Goal: Task Accomplishment & Management: Complete application form

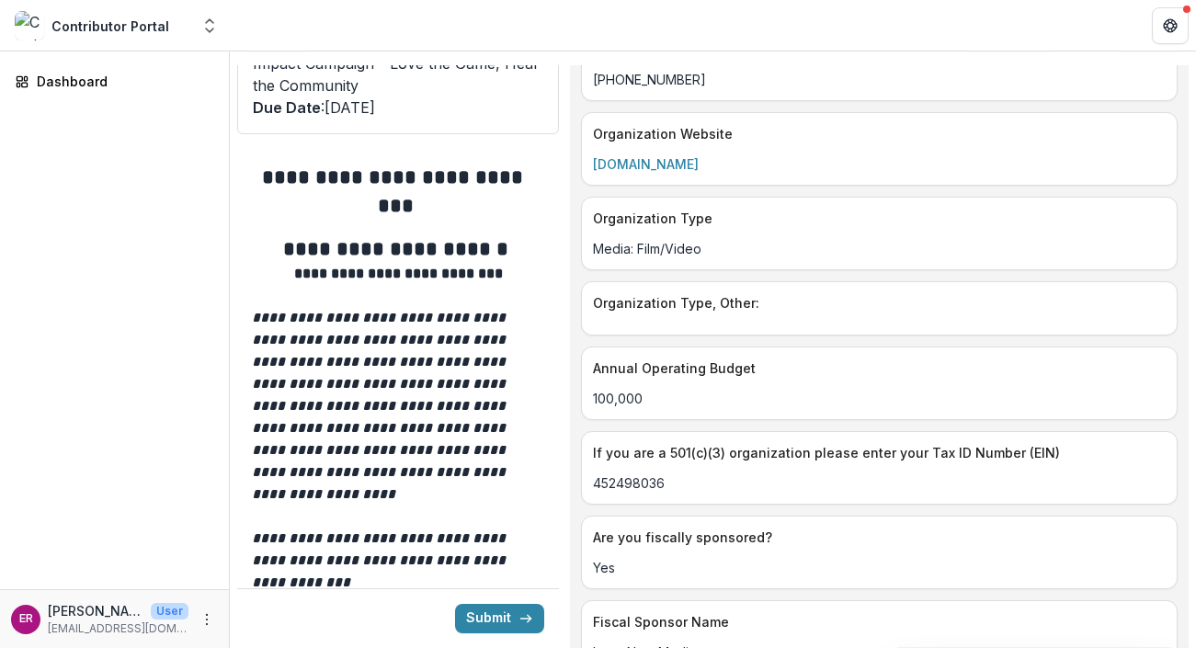
scroll to position [3577, 0]
click at [699, 171] on link "[DOMAIN_NAME]" at bounding box center [646, 163] width 106 height 16
click at [674, 171] on link "[DOMAIN_NAME]" at bounding box center [646, 163] width 106 height 16
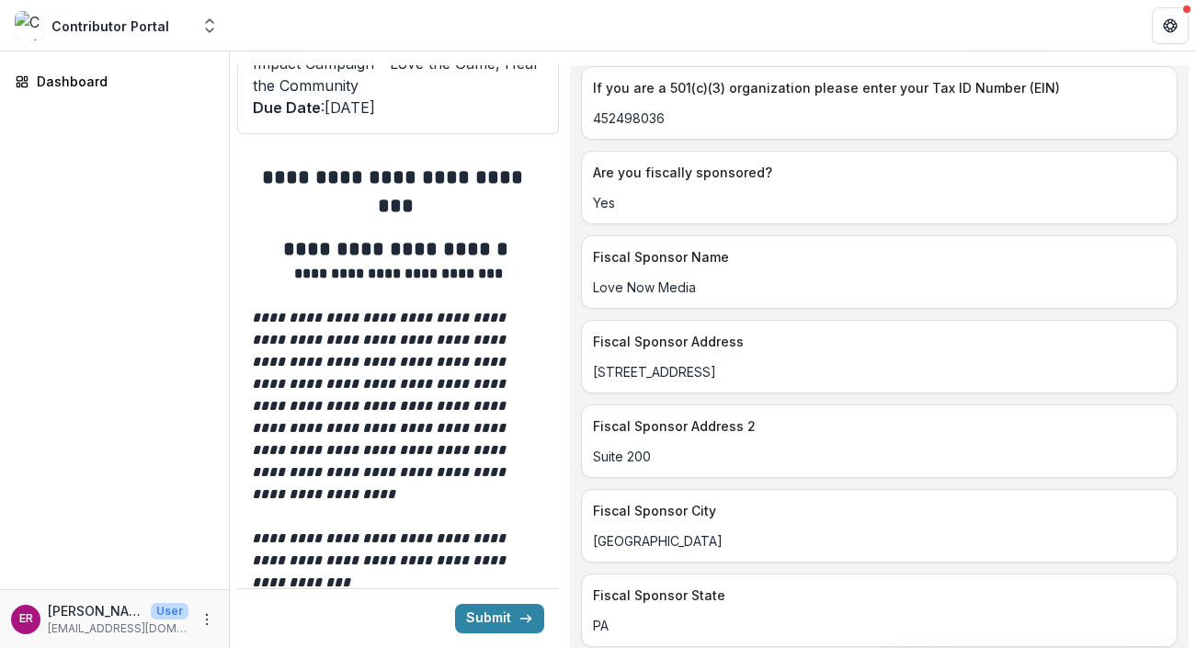
scroll to position [3942, 0]
click at [785, 308] on div "Fiscal Sponsor Name Love Now Media" at bounding box center [879, 271] width 597 height 74
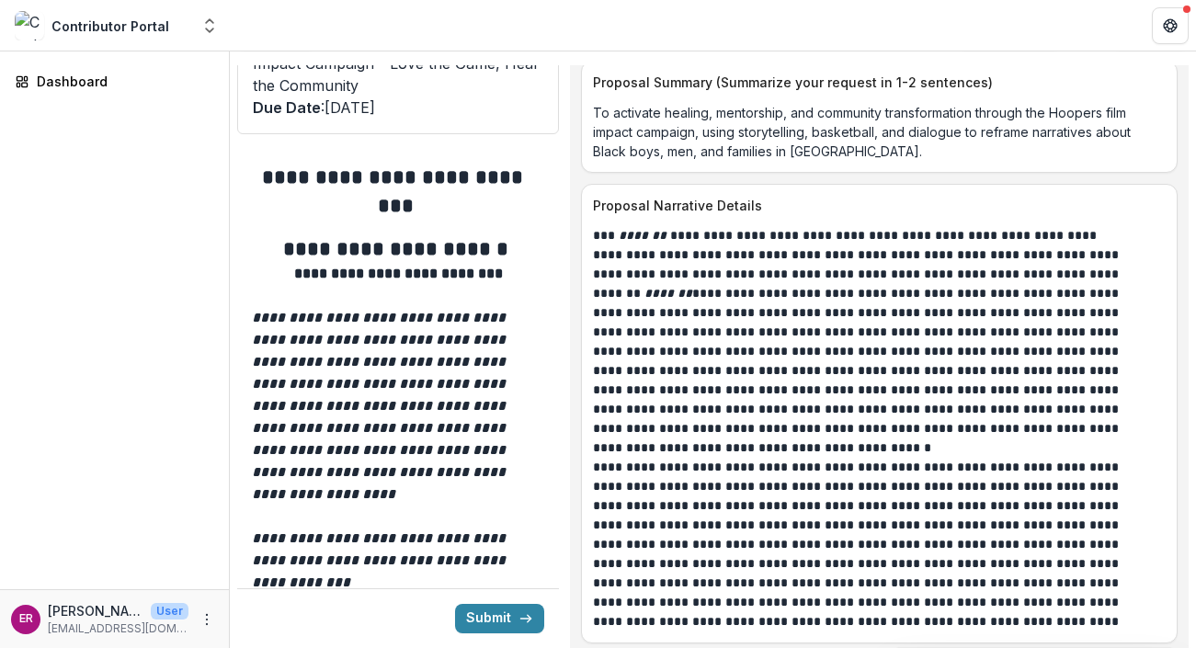
scroll to position [9047, 0]
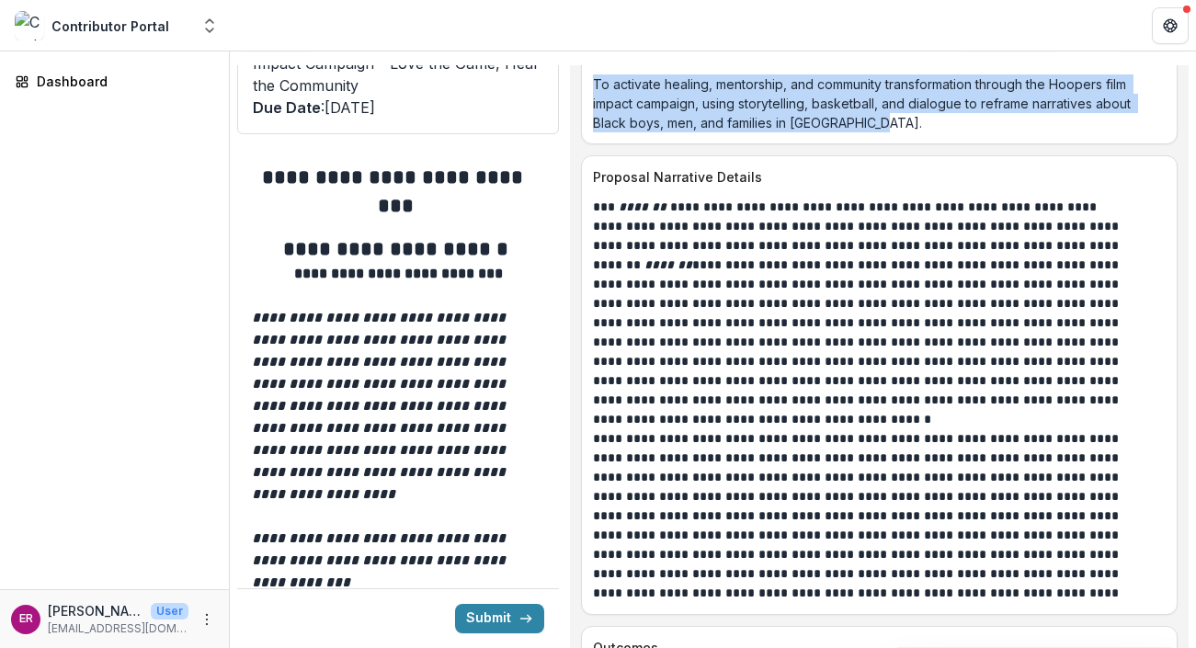
drag, startPoint x: 610, startPoint y: 105, endPoint x: 934, endPoint y: 143, distance: 325.9
click at [934, 132] on p "To activate healing, mentorship, and community transformation through the Hoope…" at bounding box center [879, 103] width 573 height 58
copy p "To activate healing, mentorship, and community transformation through the Hoope…"
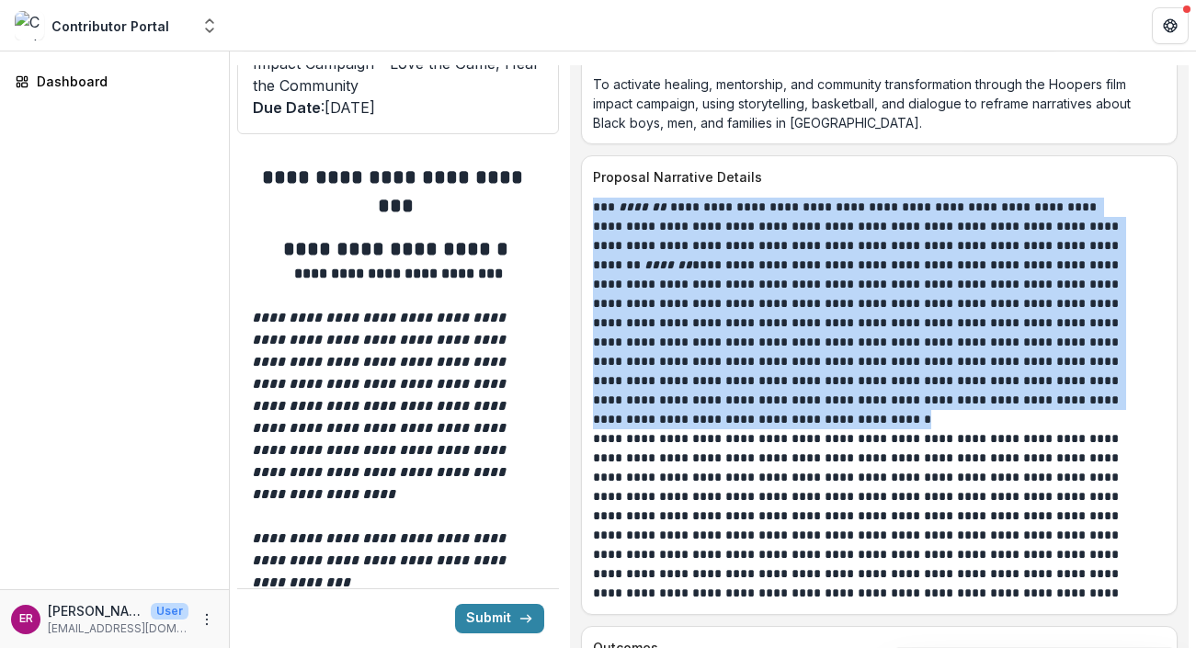
drag, startPoint x: 608, startPoint y: 227, endPoint x: 1130, endPoint y: 419, distance: 556.5
click at [1125, 410] on p "**********" at bounding box center [859, 304] width 532 height 212
copy p "**********"
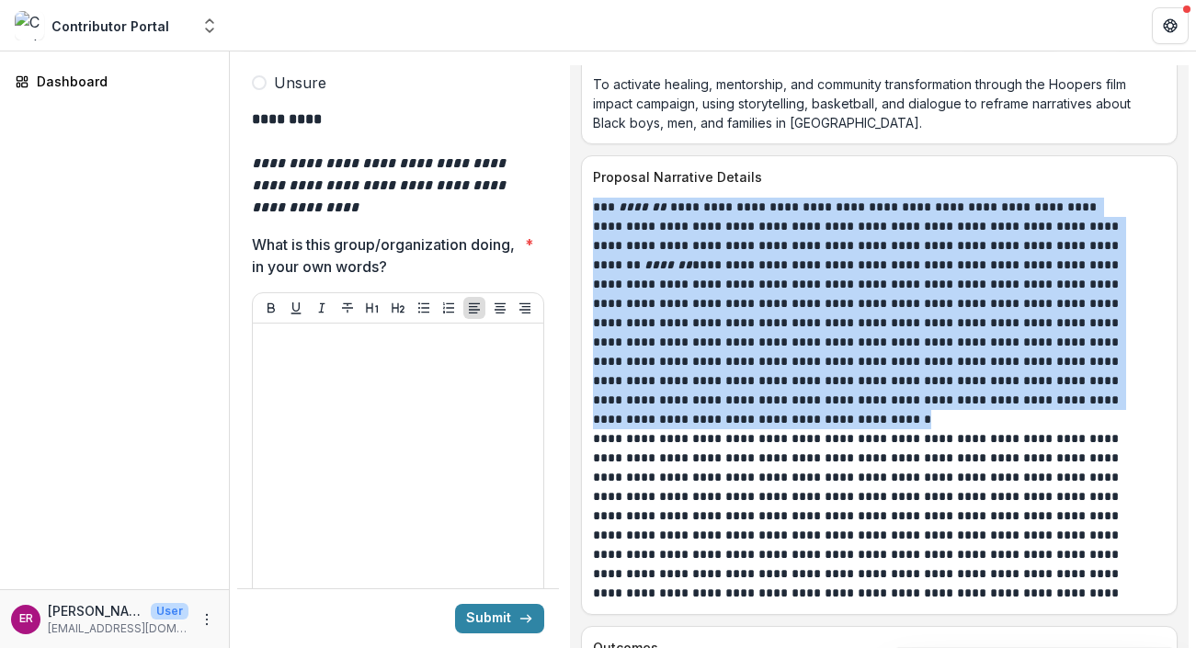
scroll to position [5682, 0]
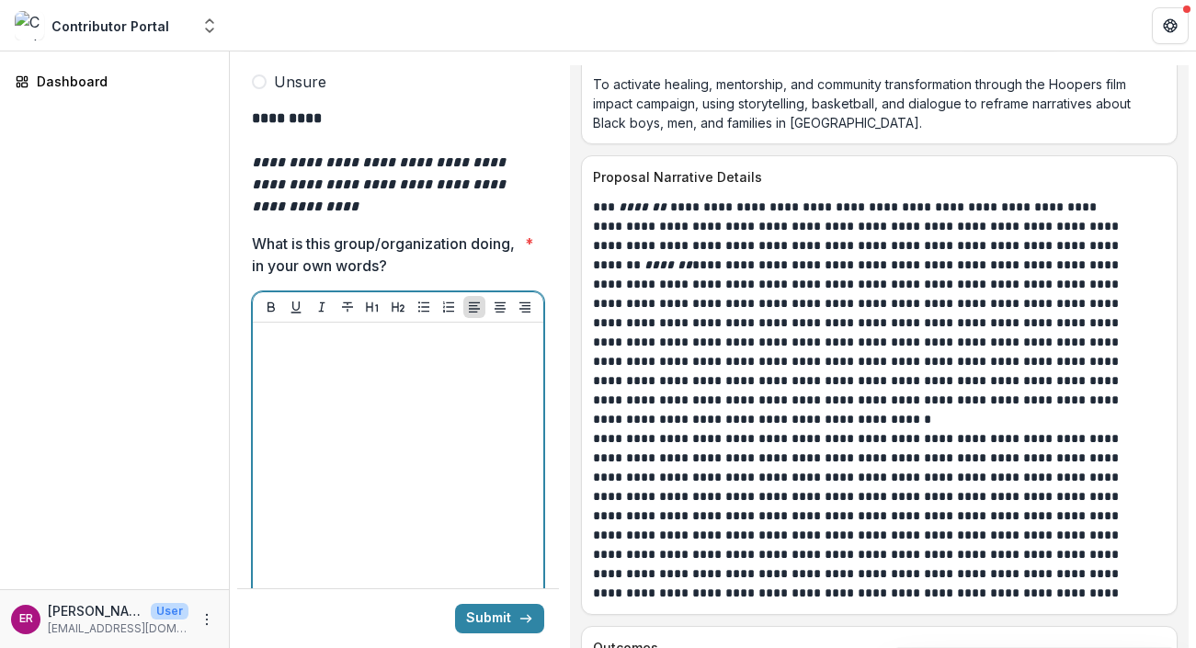
click at [299, 330] on div at bounding box center [398, 468] width 276 height 276
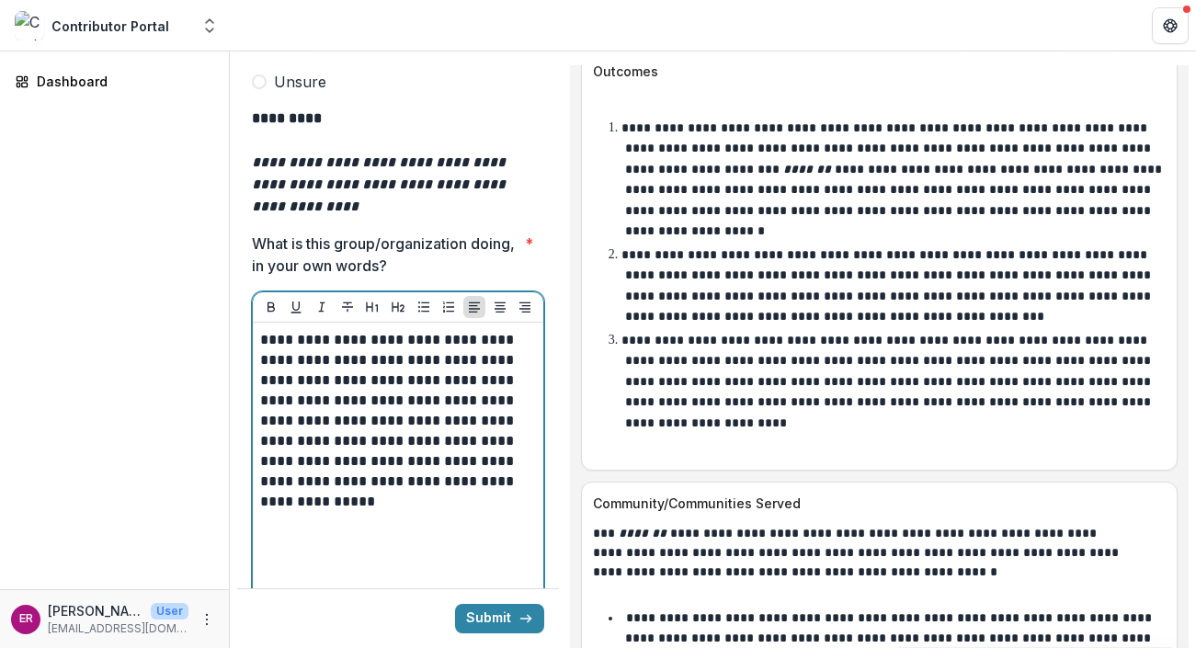
scroll to position [9624, 0]
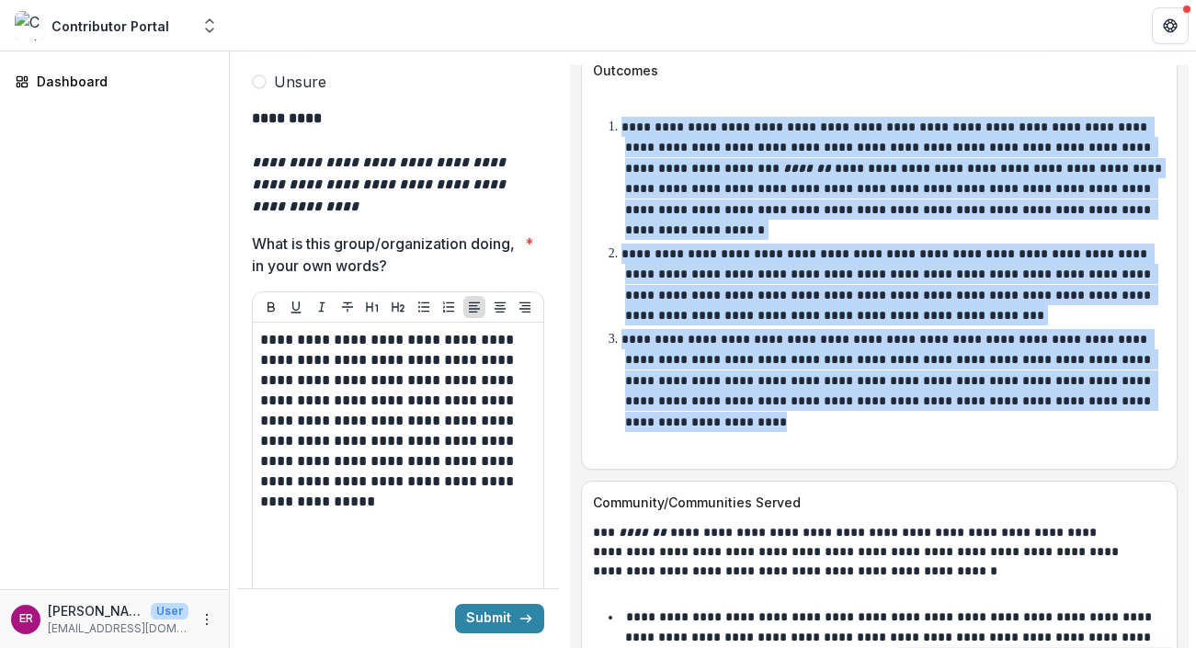
drag, startPoint x: 639, startPoint y: 150, endPoint x: 890, endPoint y: 444, distance: 386.7
click at [890, 432] on ol "**********" at bounding box center [888, 274] width 553 height 315
copy ol "**********"
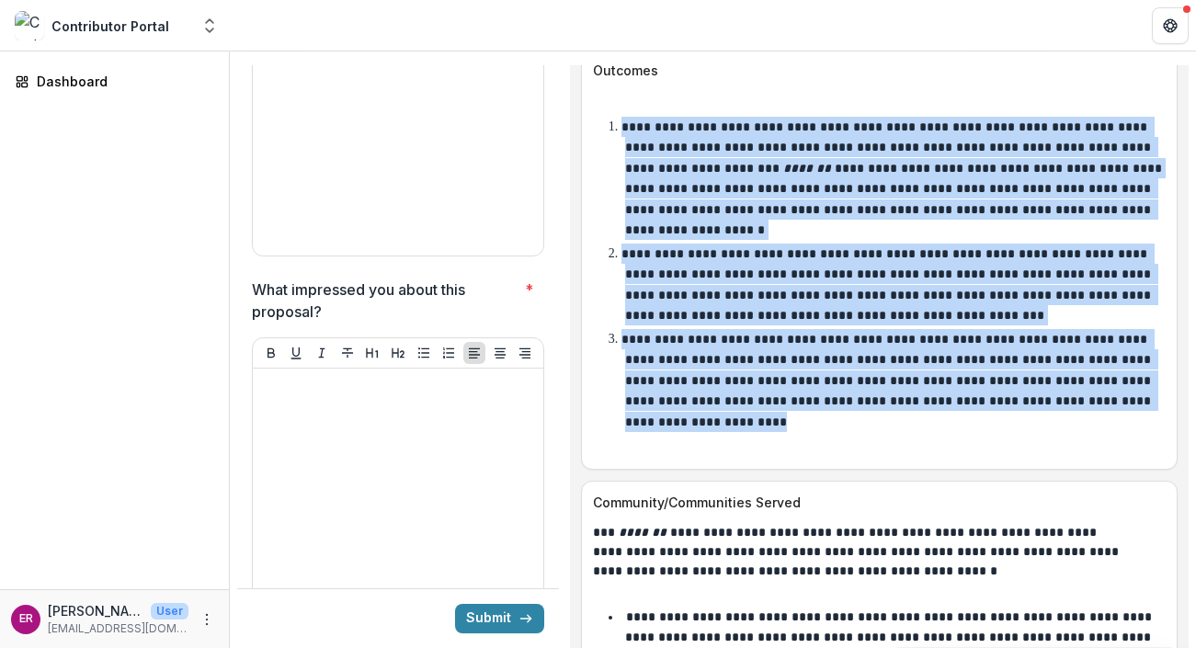
scroll to position [6465, 0]
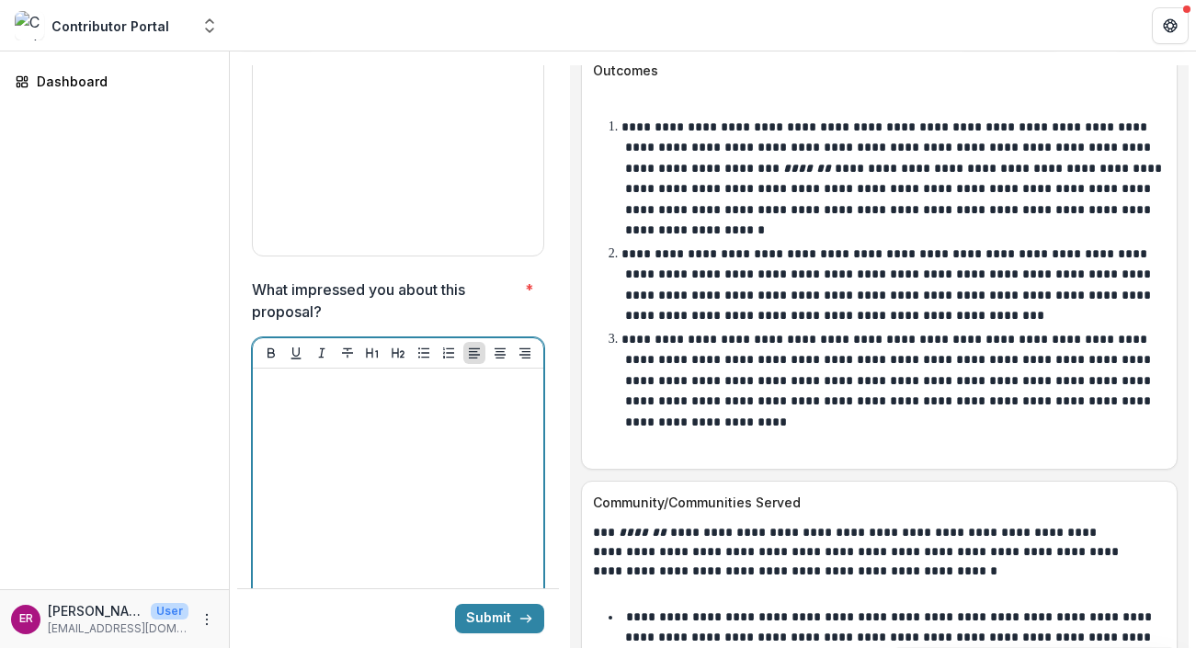
click at [348, 376] on div at bounding box center [398, 514] width 276 height 276
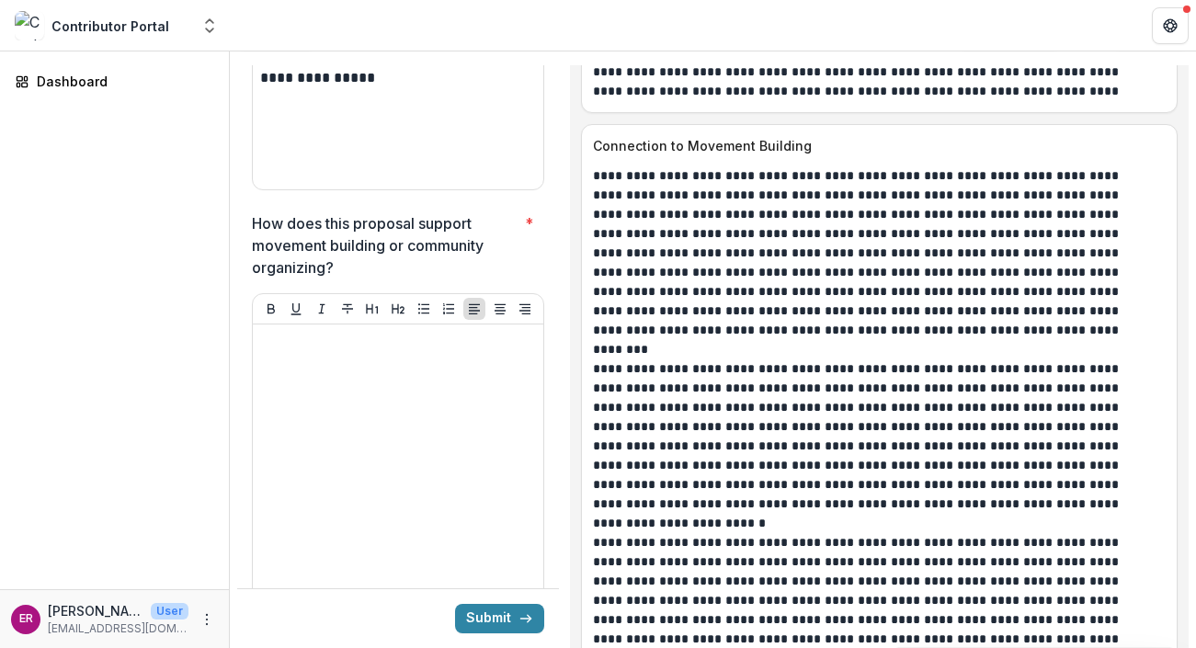
scroll to position [6105, 0]
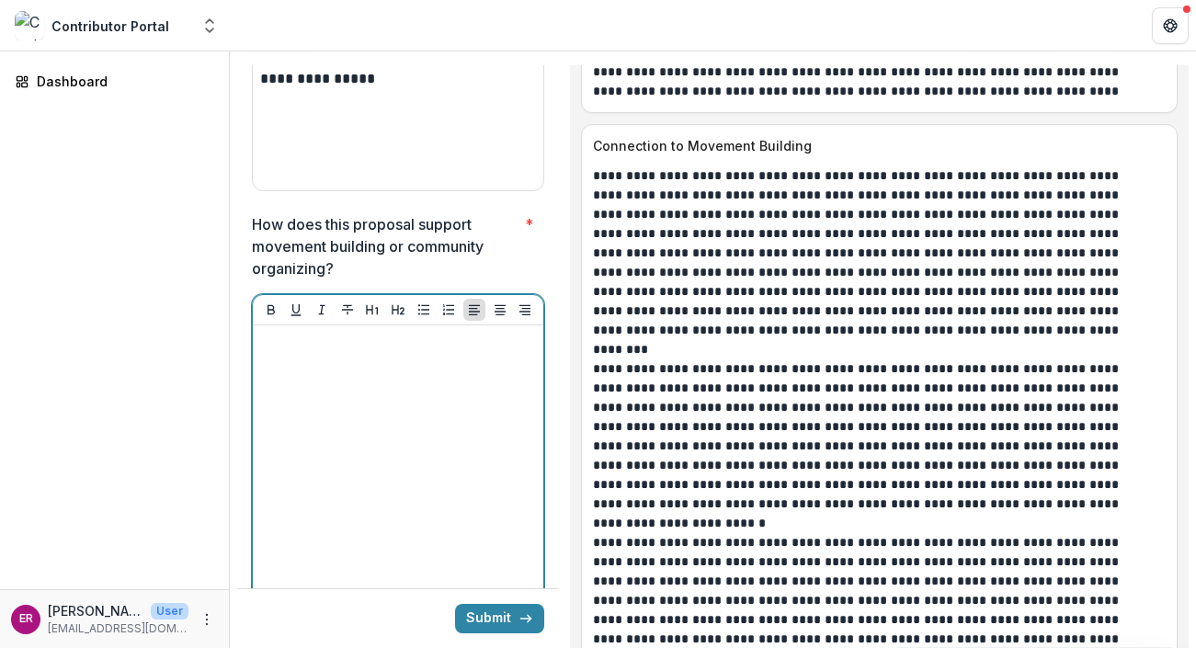
click at [316, 333] on div at bounding box center [398, 471] width 276 height 276
click at [322, 333] on div at bounding box center [398, 471] width 276 height 276
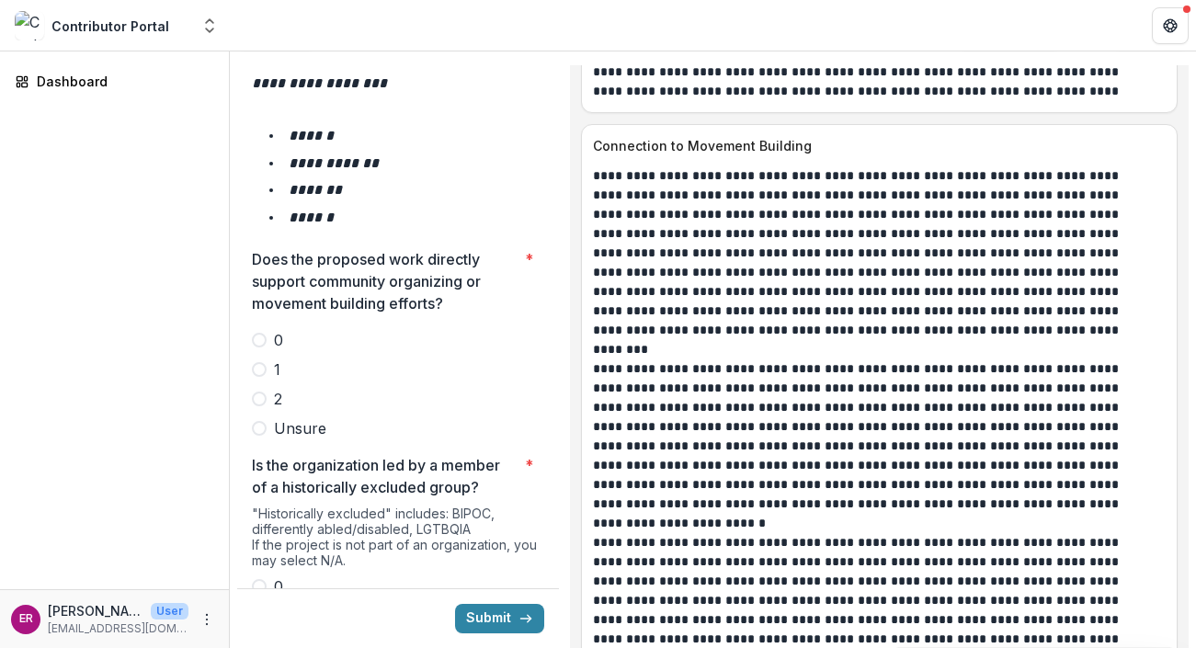
scroll to position [3262, 0]
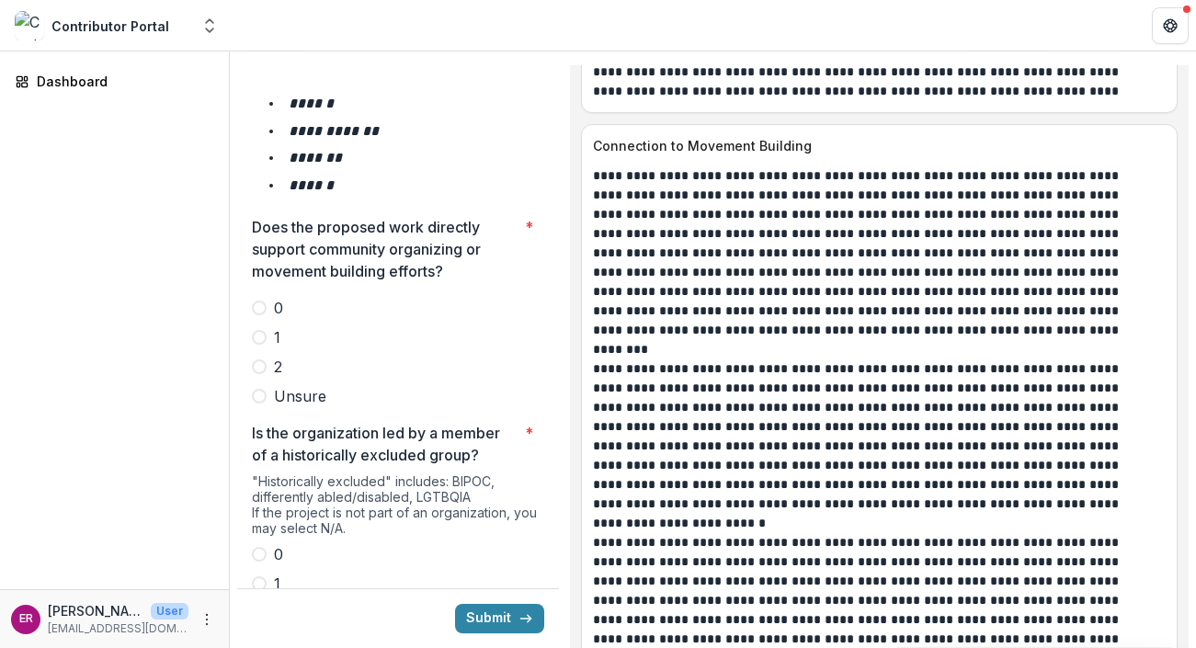
click at [263, 359] on span at bounding box center [259, 366] width 15 height 15
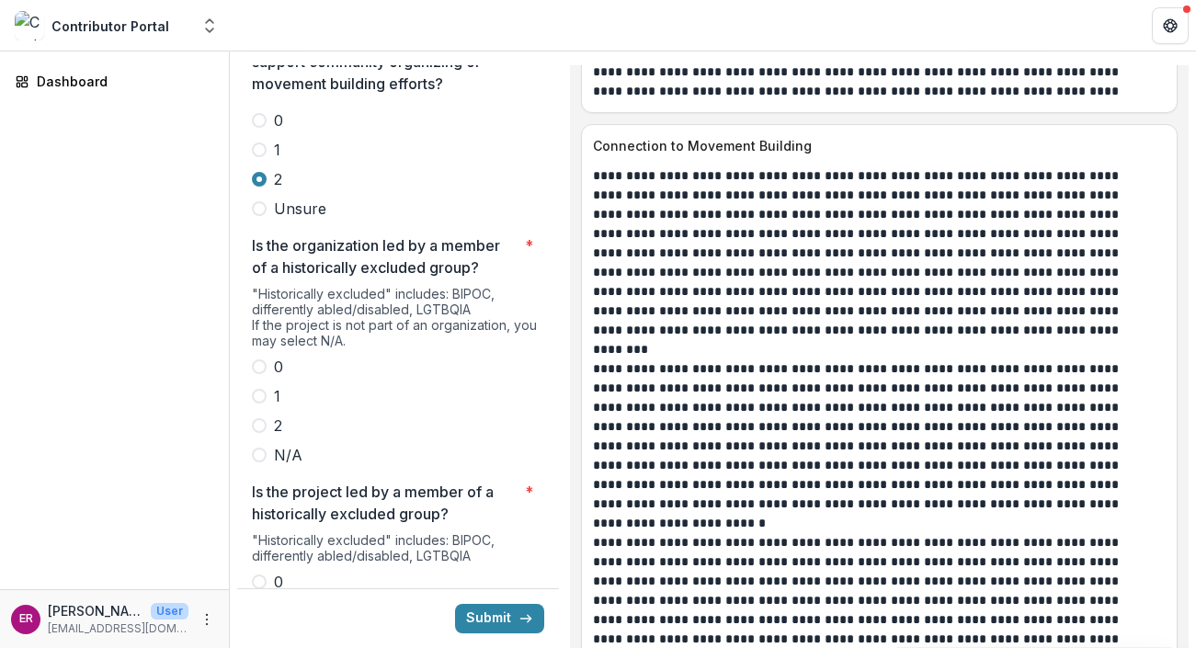
scroll to position [3455, 0]
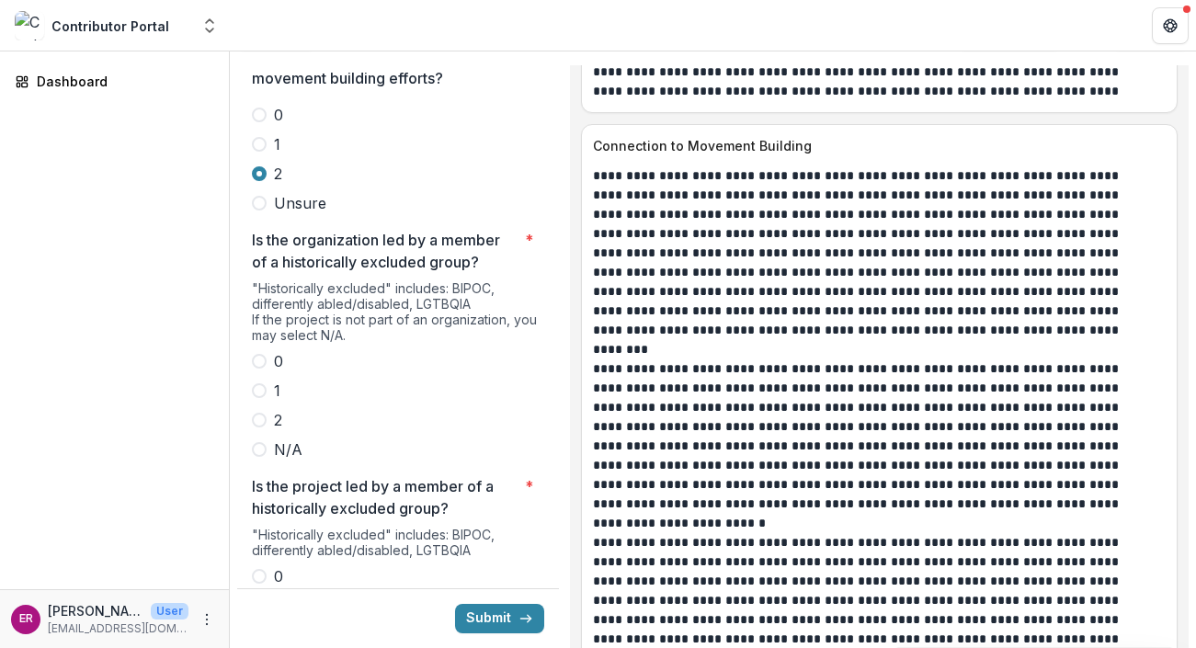
click at [260, 413] on span at bounding box center [259, 420] width 15 height 15
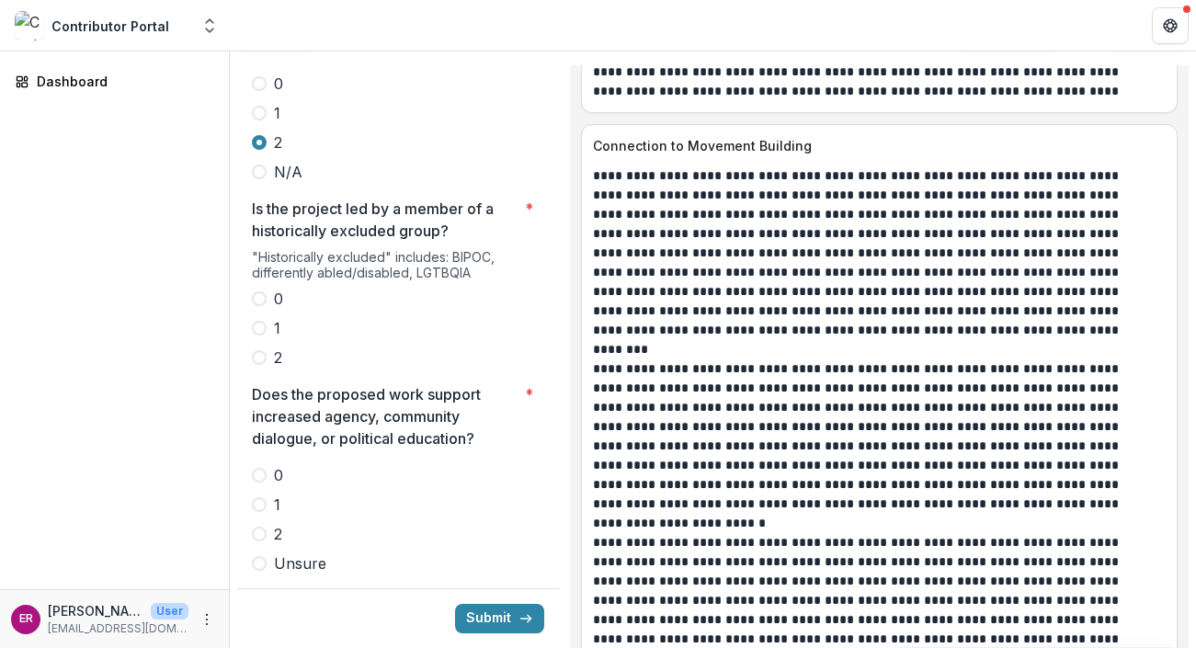
scroll to position [3734, 0]
click at [259, 349] on span at bounding box center [259, 356] width 15 height 15
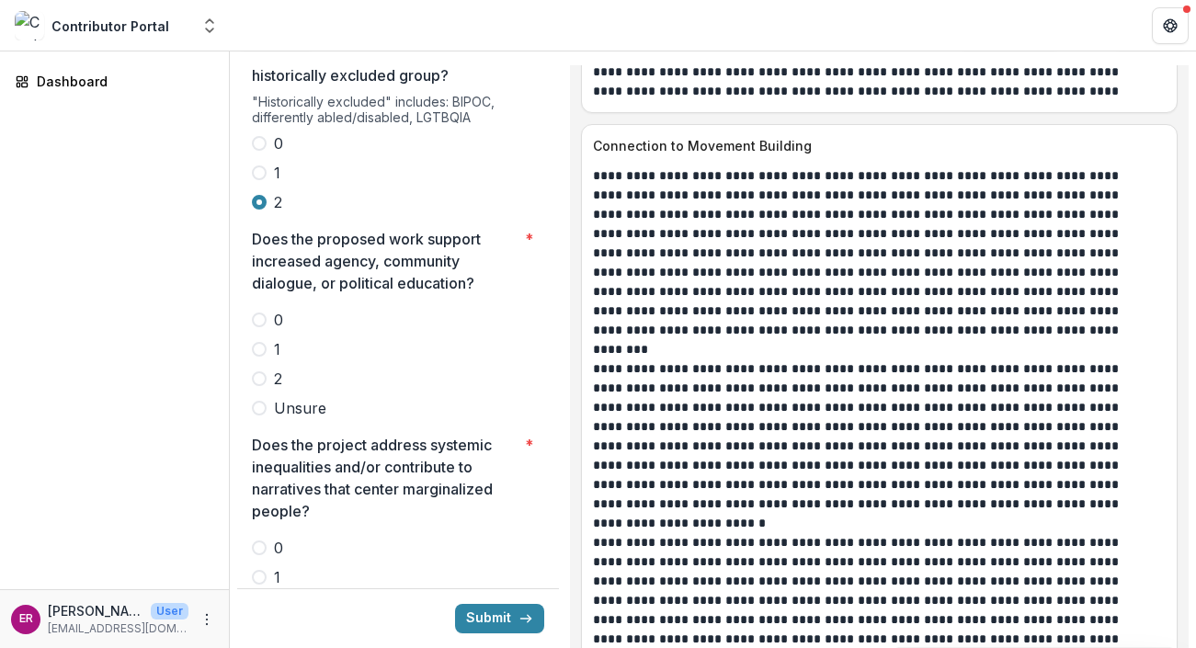
scroll to position [3886, 0]
click at [260, 373] on span at bounding box center [259, 380] width 15 height 15
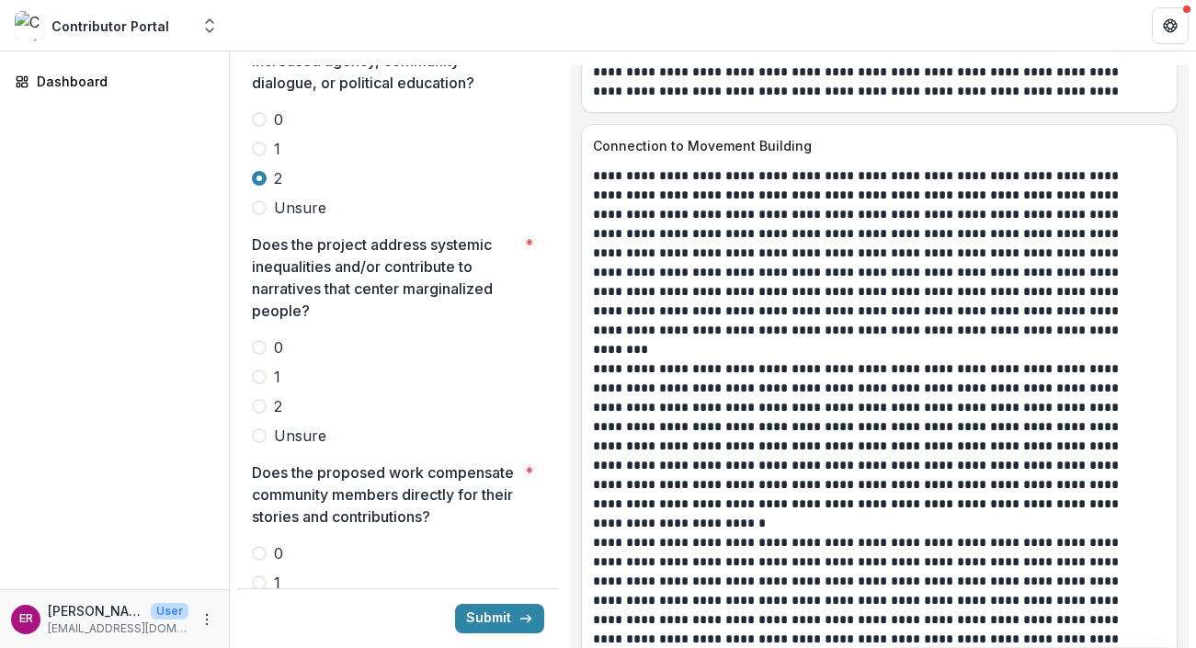
scroll to position [4096, 0]
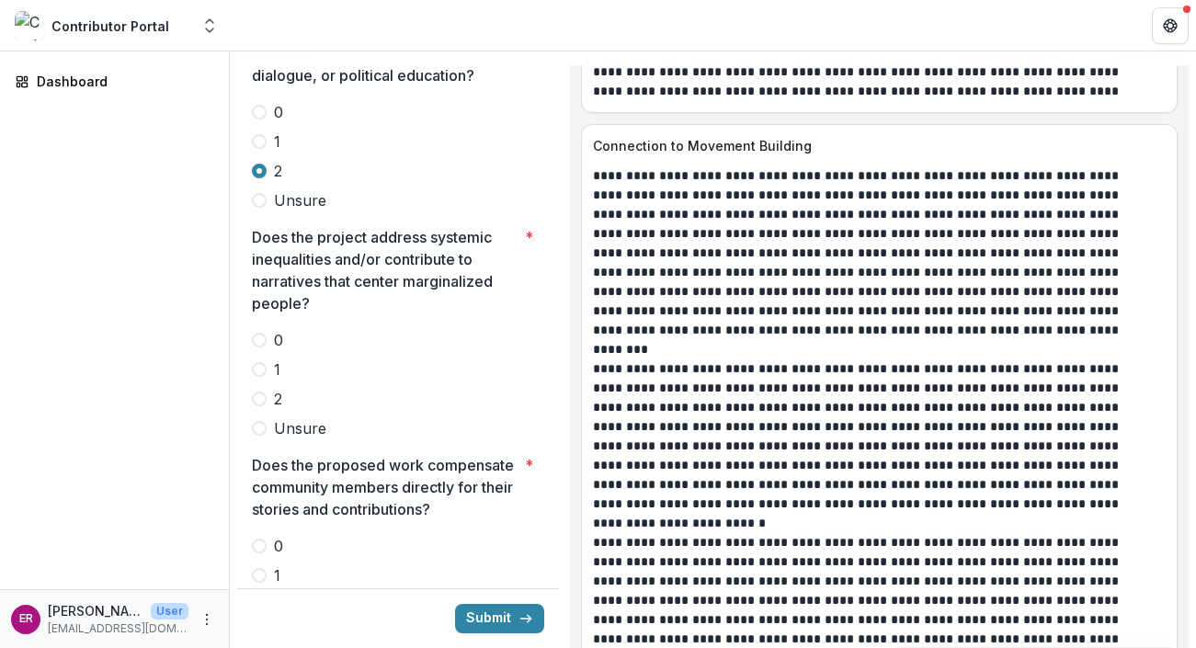
click at [260, 392] on span at bounding box center [259, 399] width 15 height 15
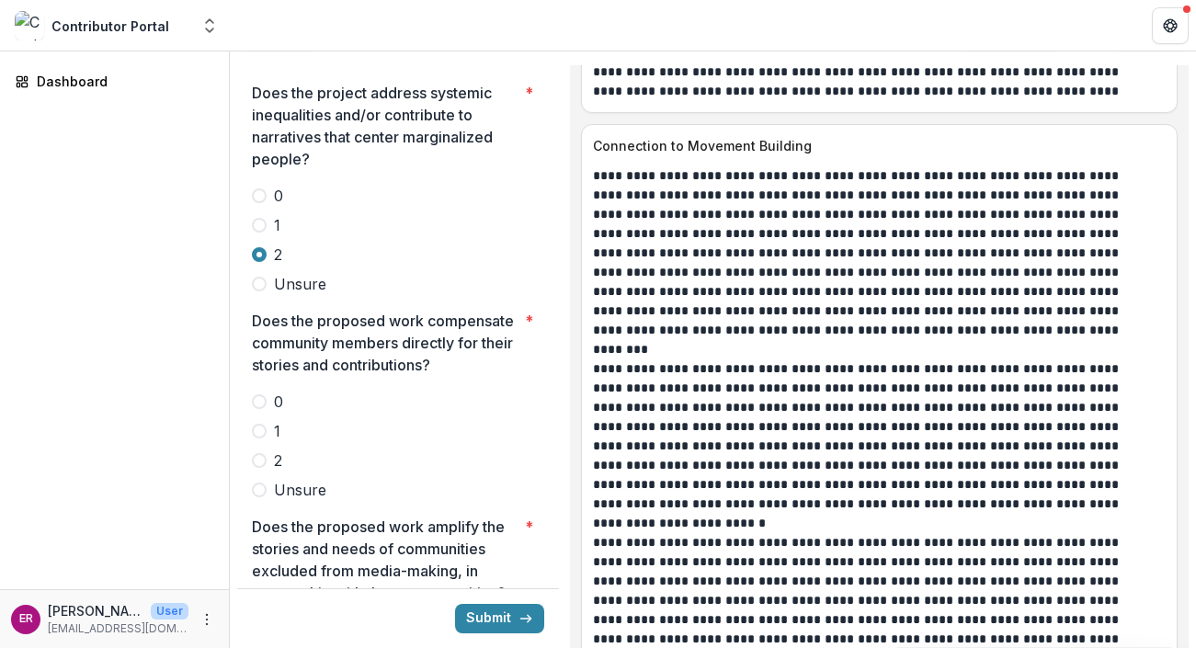
scroll to position [4241, 0]
click at [261, 452] on span at bounding box center [259, 459] width 15 height 15
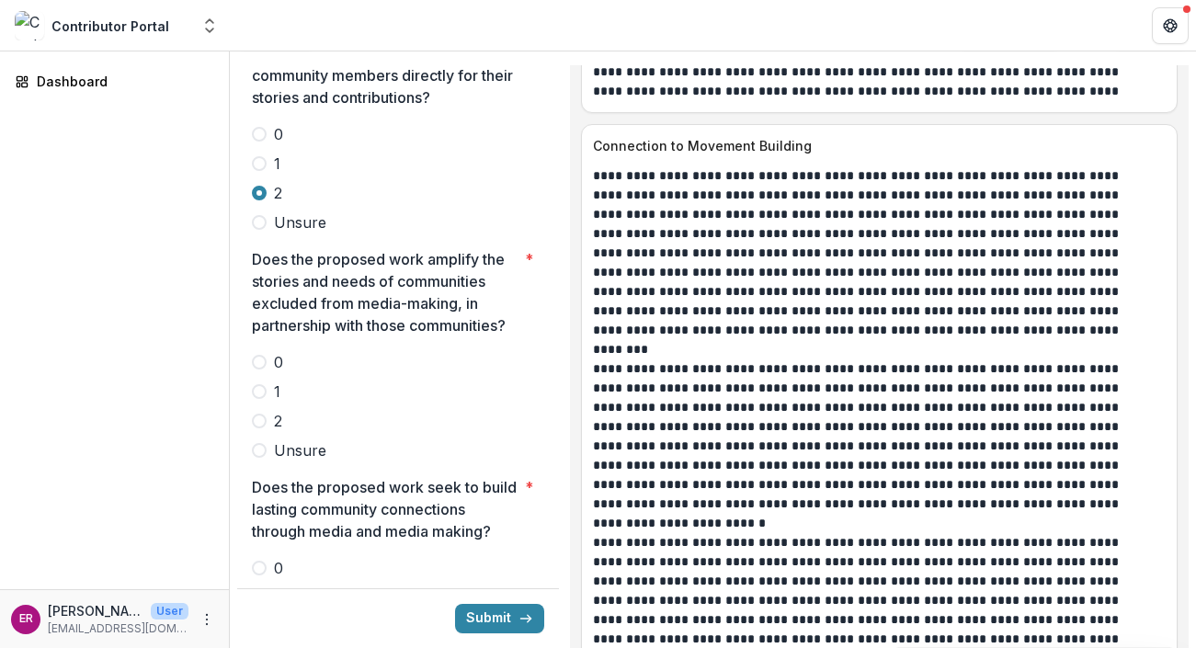
scroll to position [4509, 0]
click at [261, 413] on span at bounding box center [259, 420] width 15 height 15
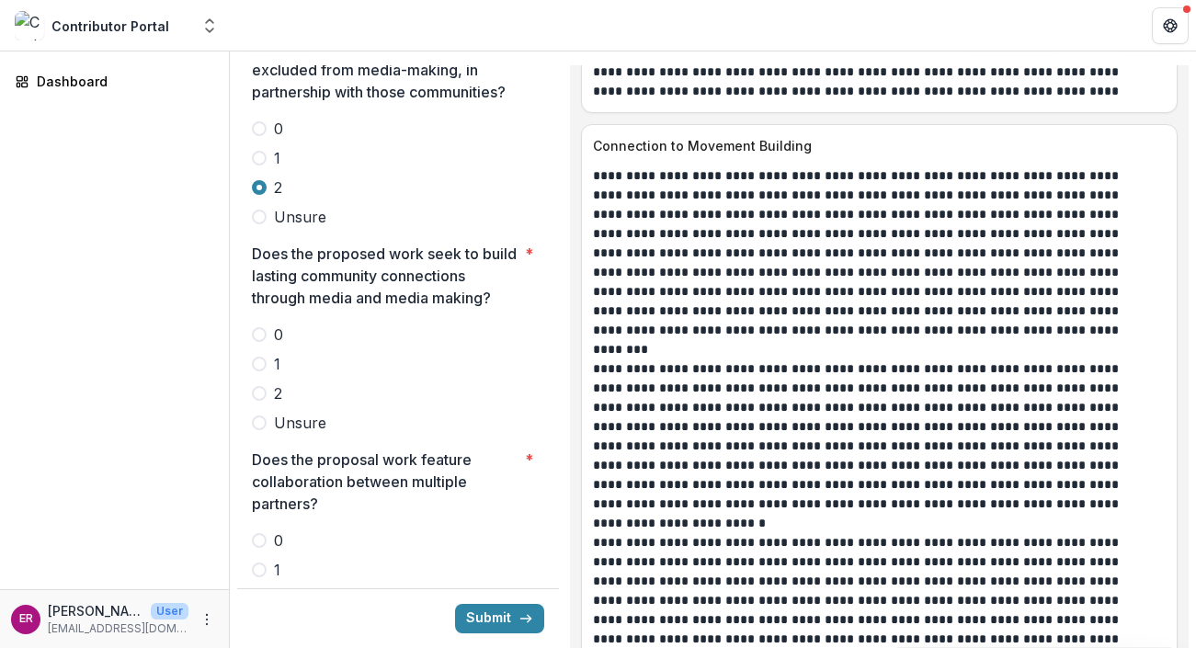
scroll to position [4742, 0]
click at [262, 385] on span at bounding box center [259, 392] width 15 height 15
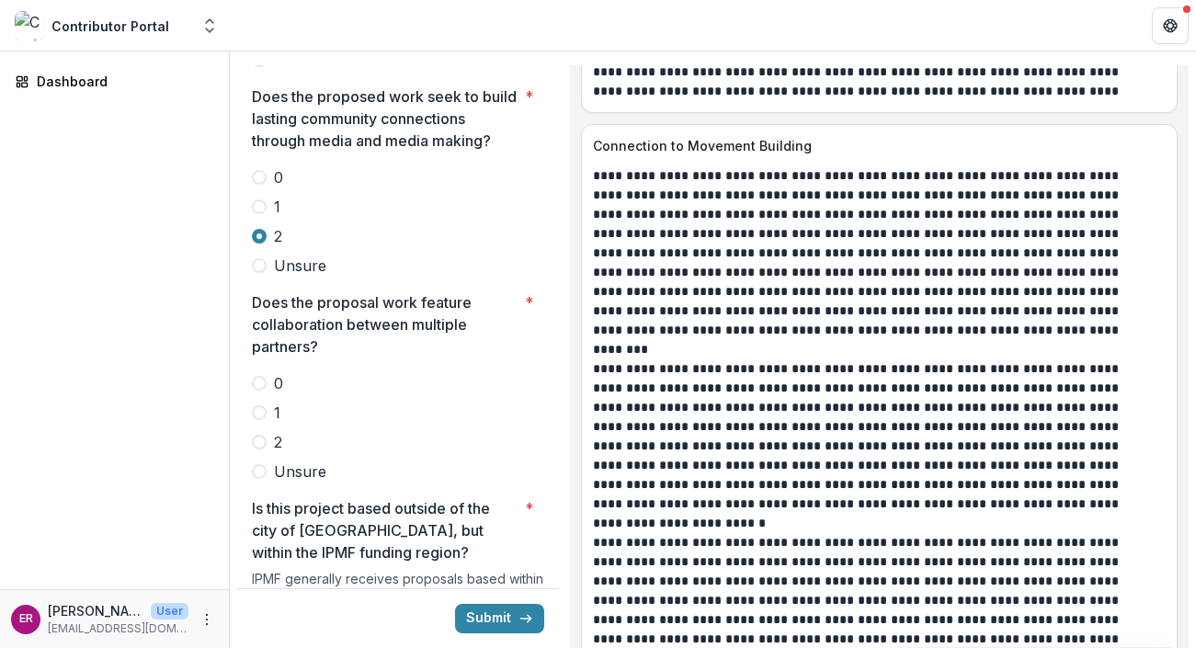
scroll to position [4900, 0]
click at [259, 434] on span at bounding box center [259, 441] width 15 height 15
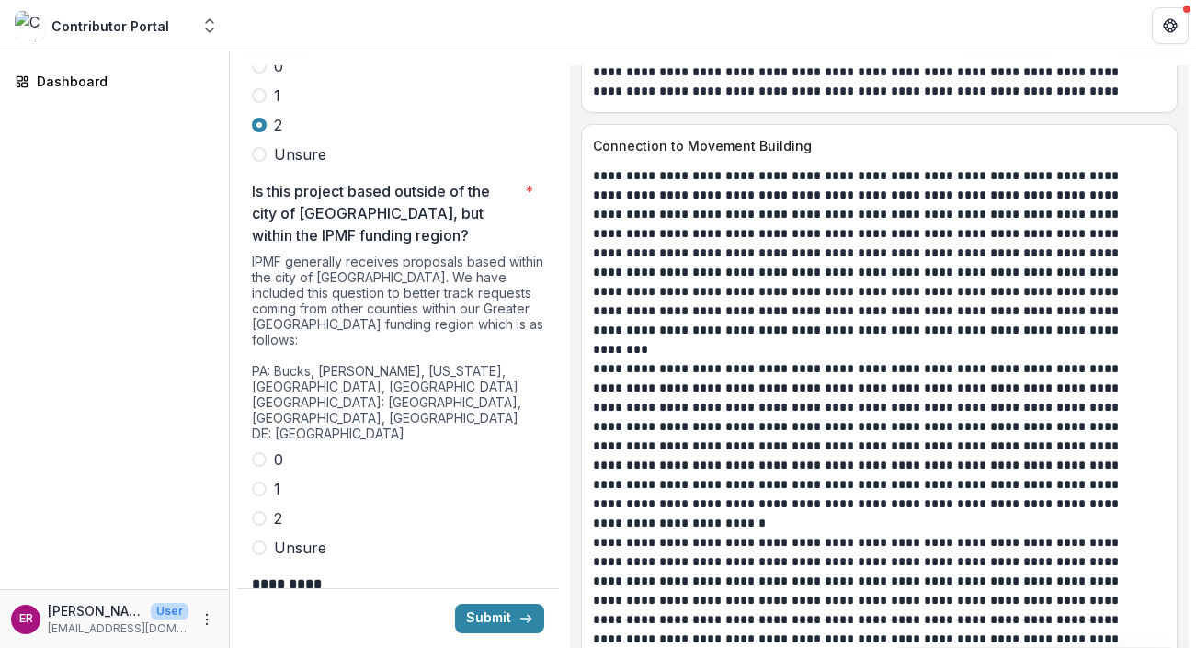
scroll to position [5222, 0]
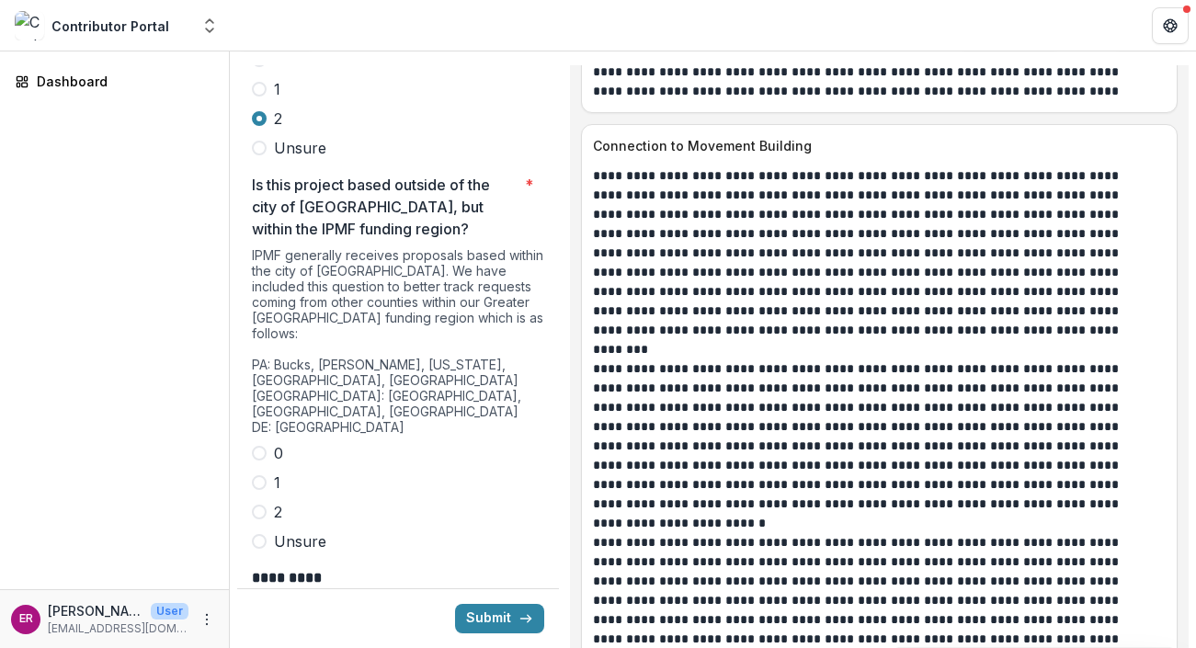
click at [266, 446] on span at bounding box center [259, 453] width 15 height 15
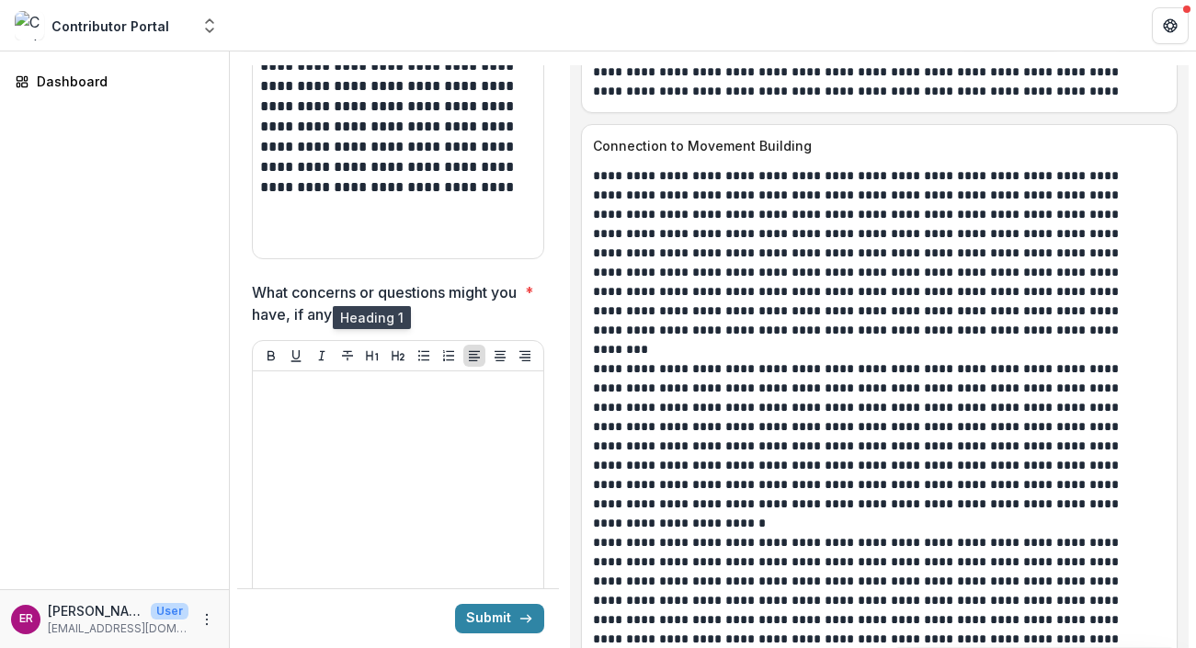
scroll to position [6873, 0]
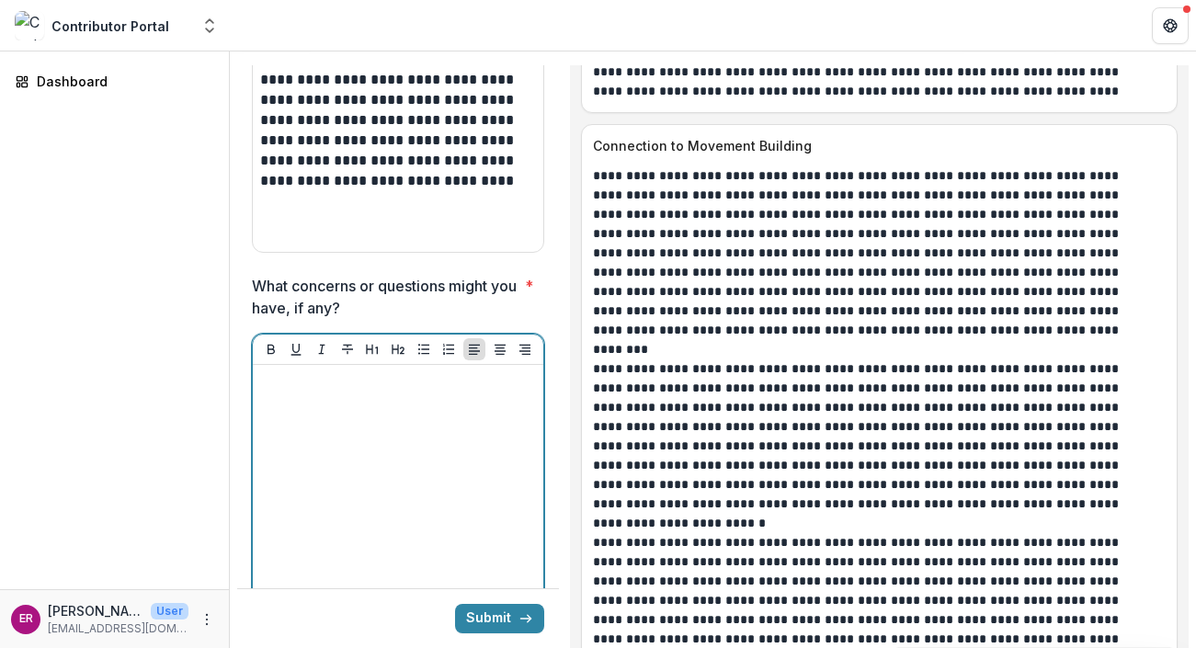
click at [318, 372] on div at bounding box center [398, 510] width 276 height 276
click at [327, 372] on div at bounding box center [398, 510] width 276 height 276
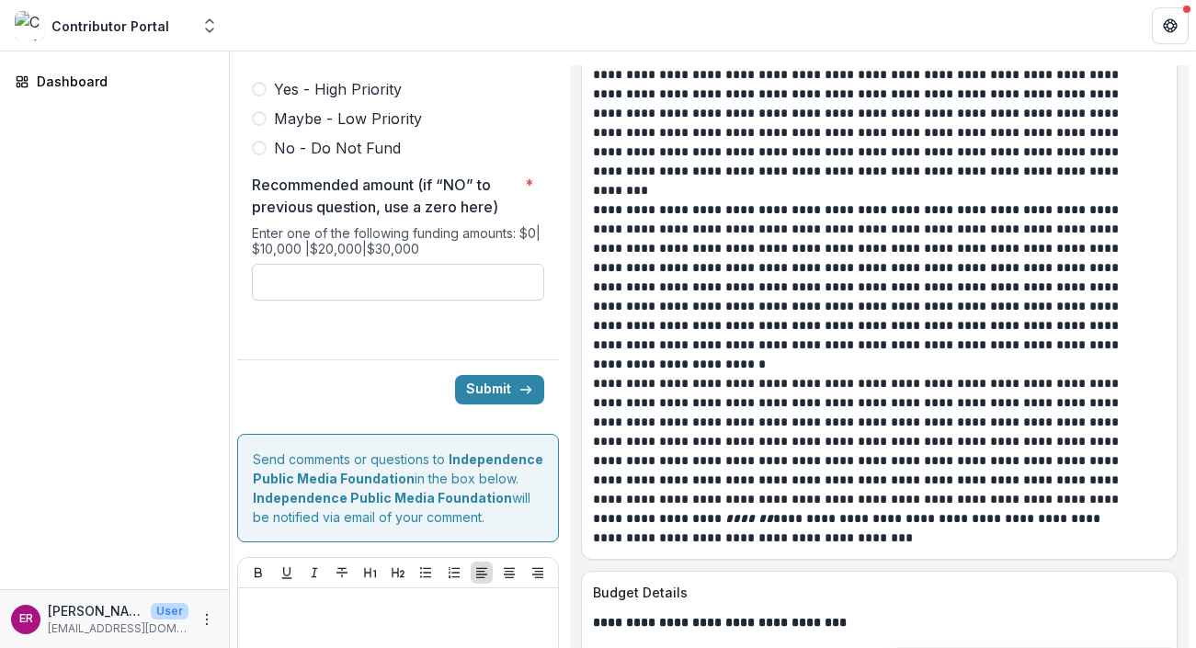
scroll to position [8230, 0]
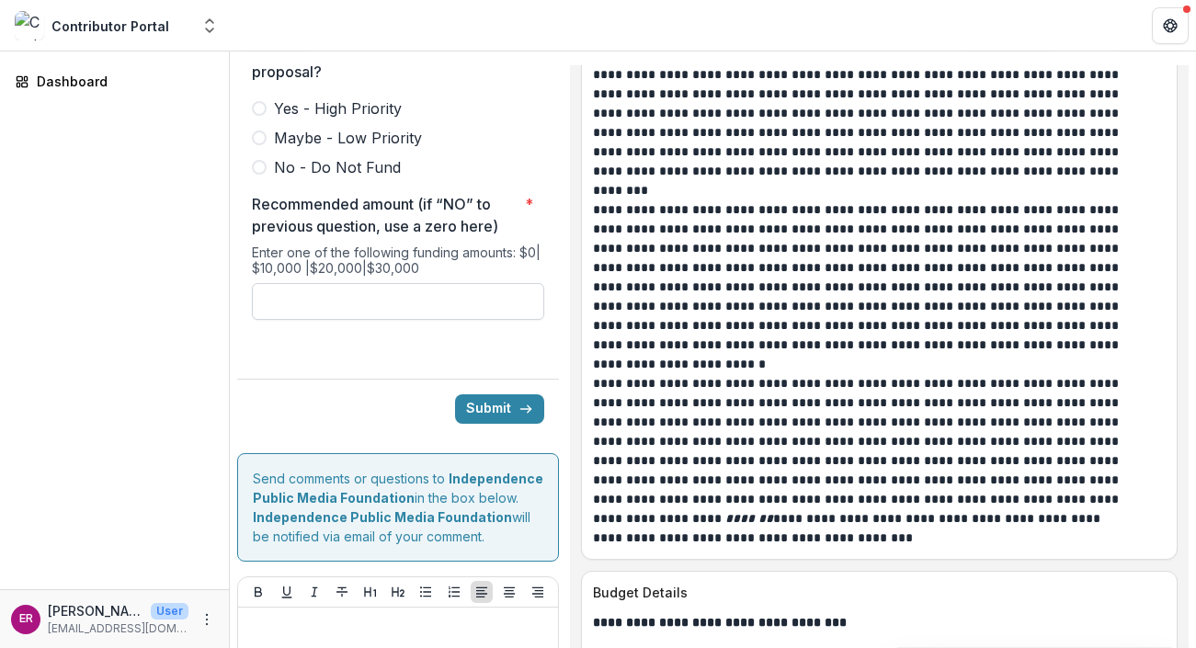
click at [464, 283] on input "Recommended amount (if “NO” to previous question, use a zero here) *" at bounding box center [398, 301] width 292 height 37
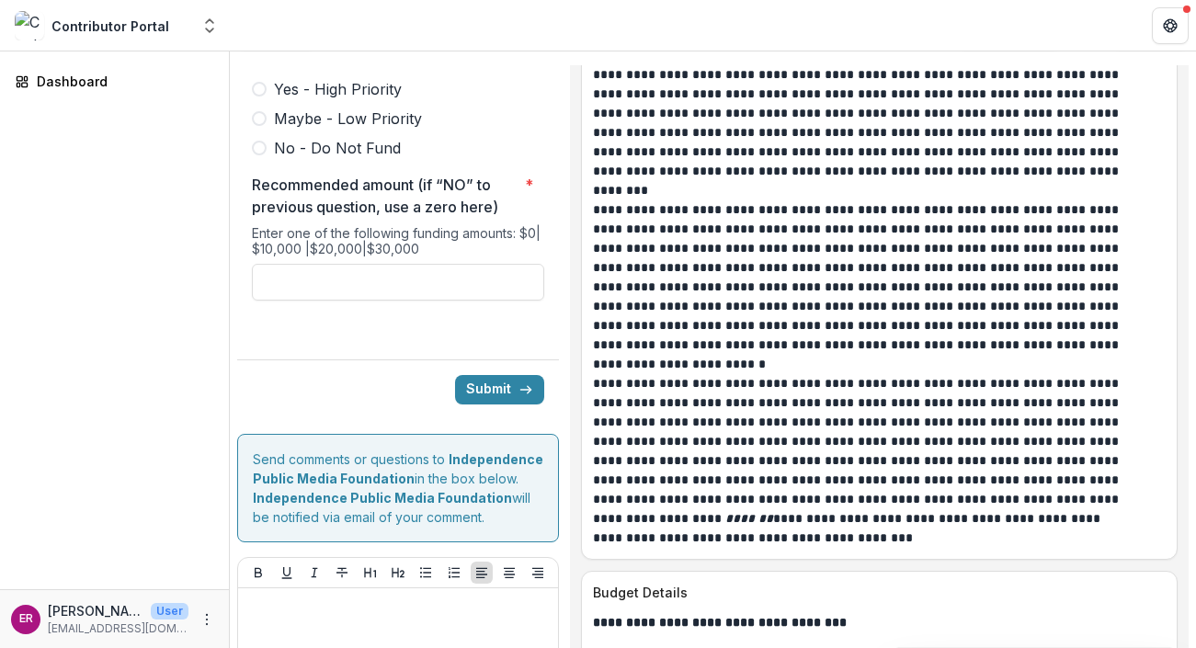
type input "*******"
click at [483, 375] on button "Submit" at bounding box center [499, 389] width 89 height 29
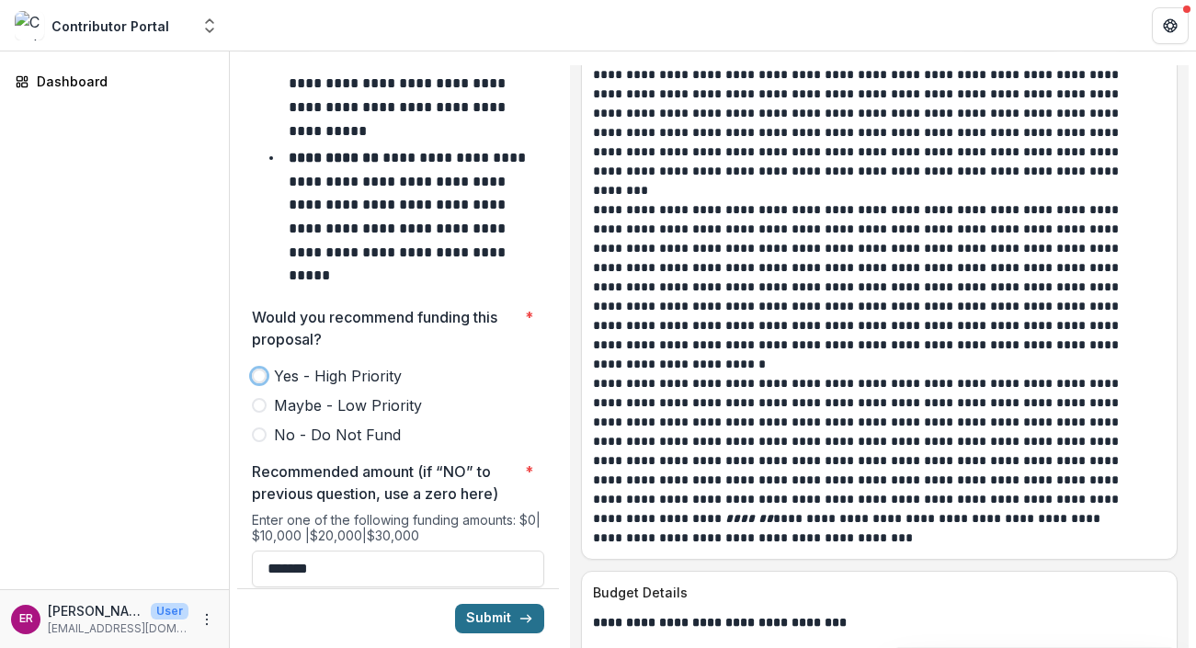
scroll to position [7943, 0]
click at [260, 369] on span at bounding box center [259, 376] width 15 height 15
click at [493, 604] on button "Submit" at bounding box center [499, 618] width 89 height 29
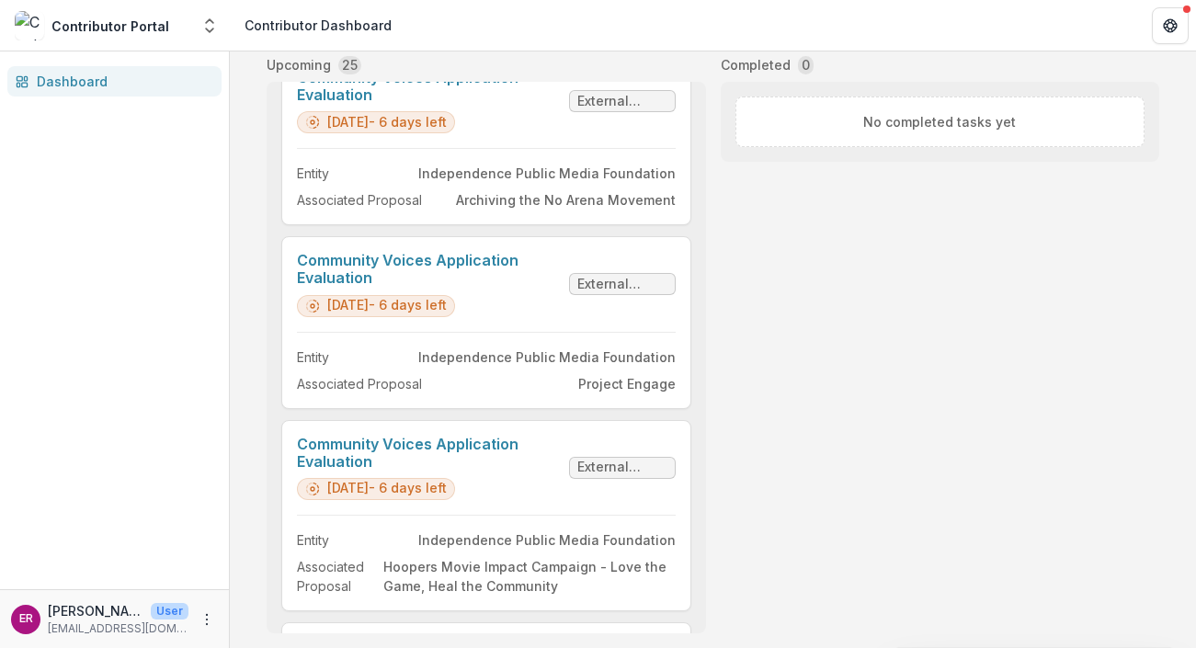
scroll to position [3571, 0]
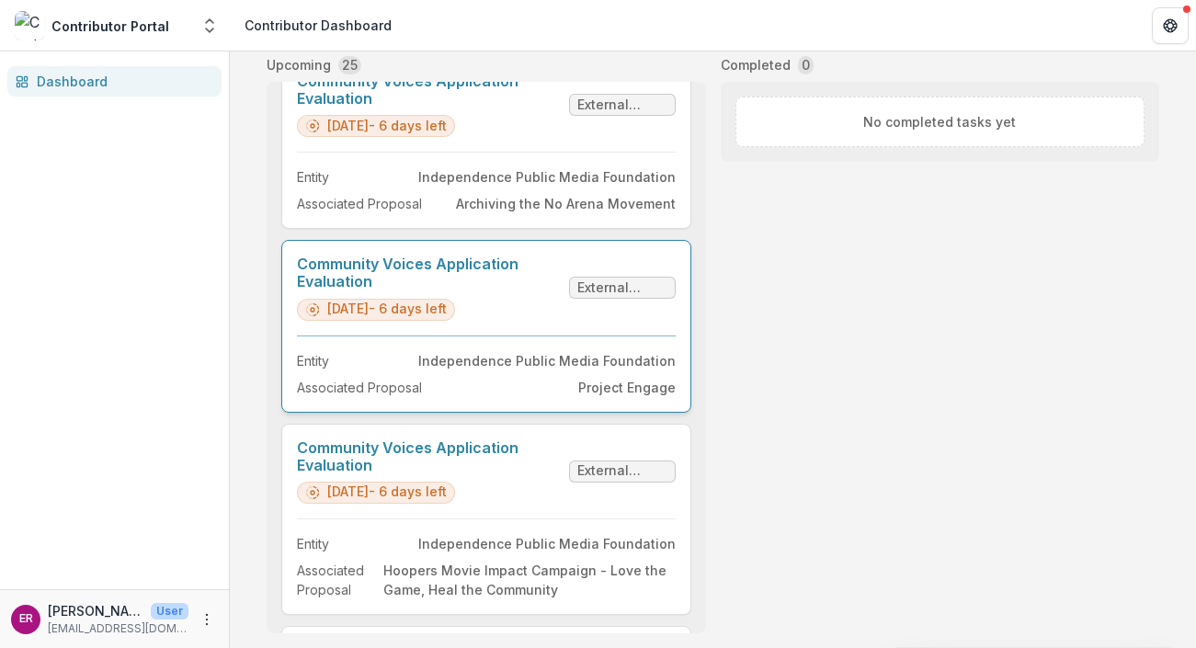
click at [480, 265] on link "Community Voices Application Evaluation" at bounding box center [429, 273] width 265 height 35
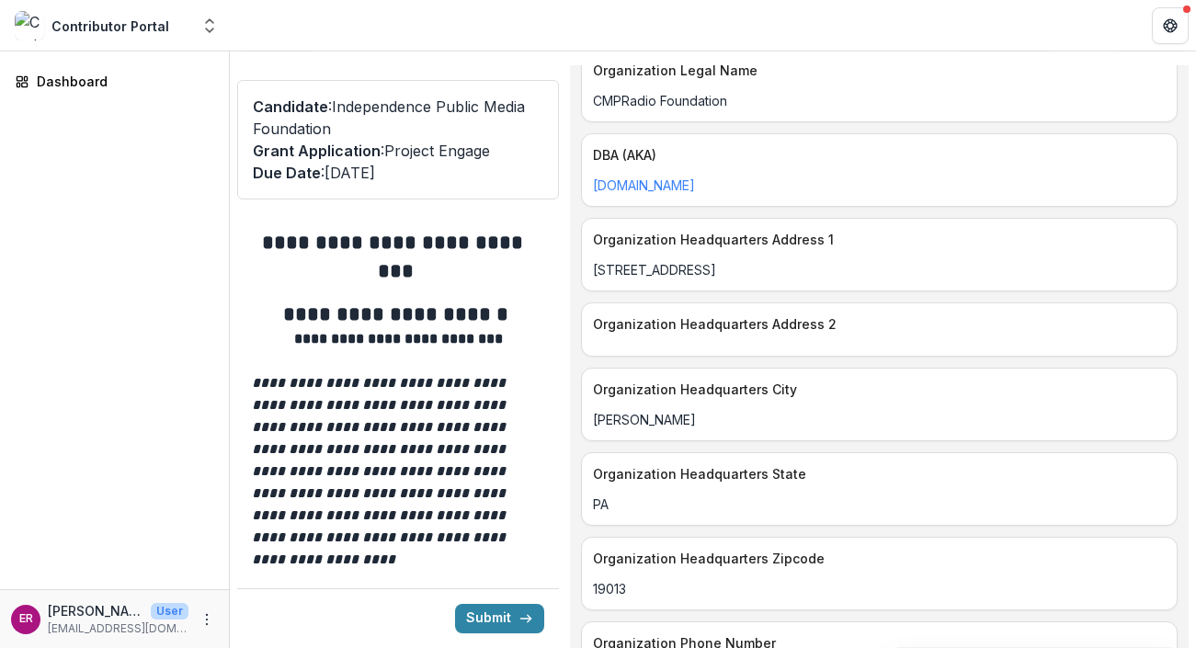
scroll to position [3005, 0]
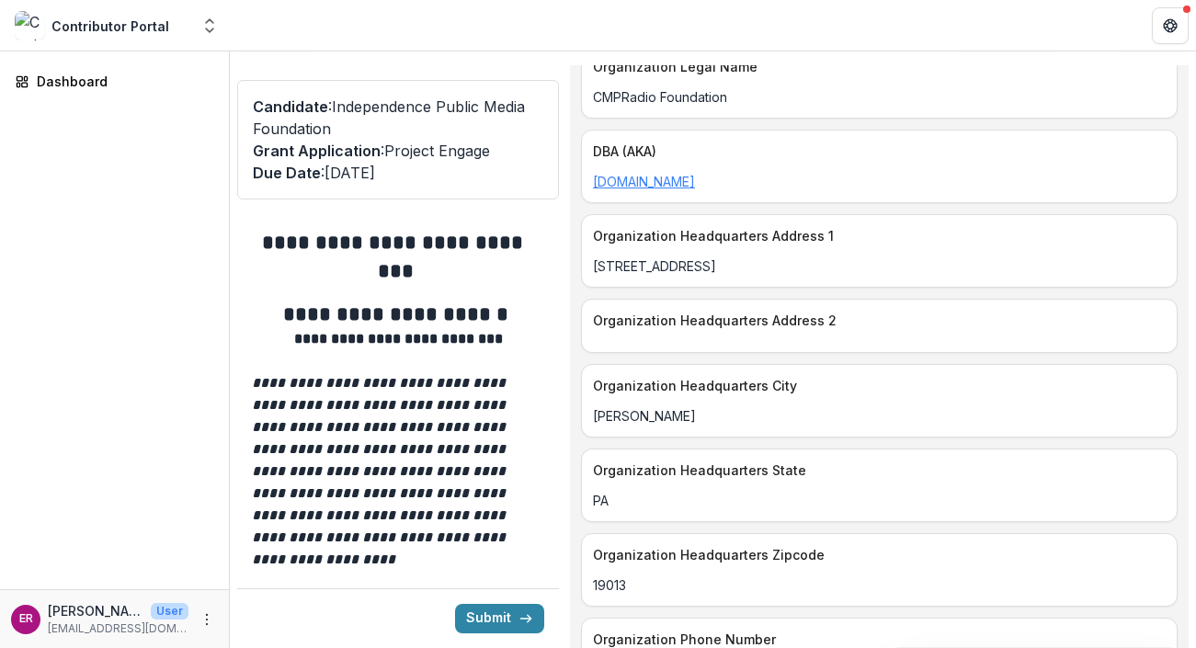
click at [656, 189] on link "[DOMAIN_NAME]" at bounding box center [644, 182] width 102 height 16
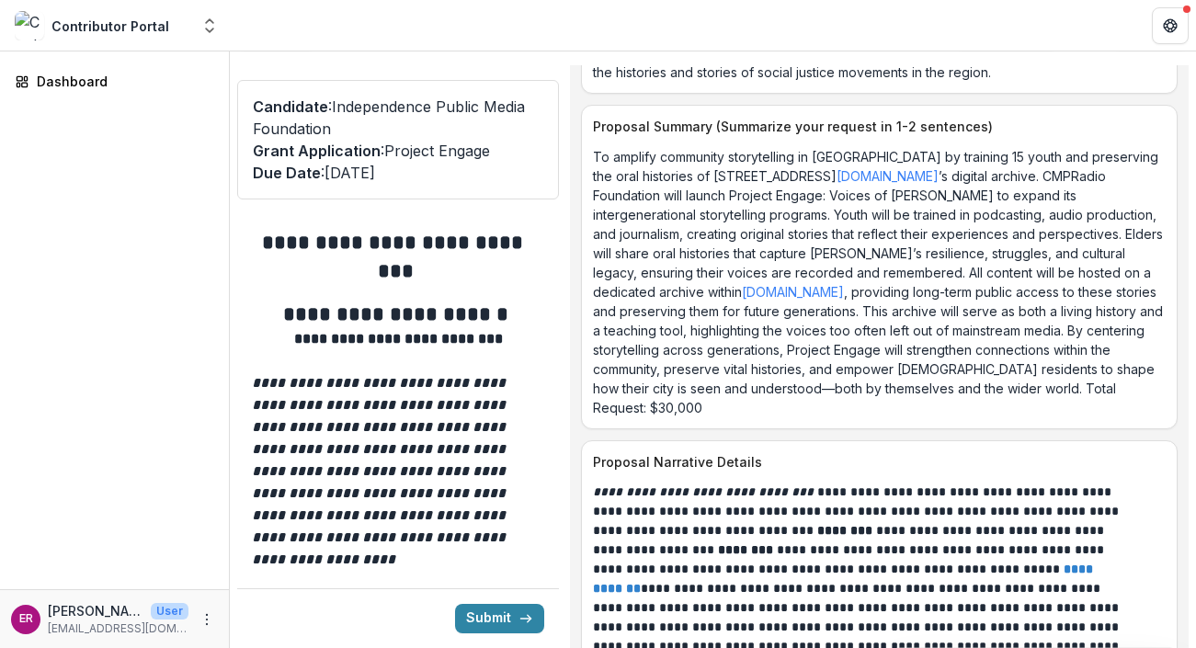
scroll to position [8900, 0]
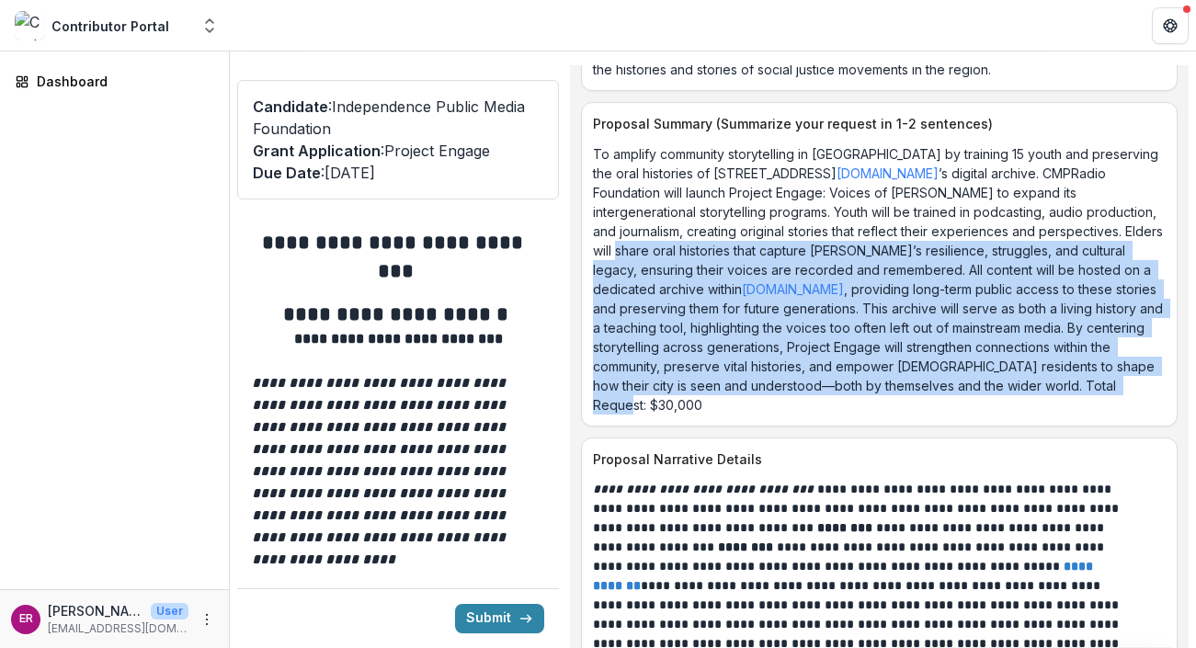
drag, startPoint x: 893, startPoint y: 419, endPoint x: 712, endPoint y: 273, distance: 232.8
click at [712, 273] on p "To amplify community storytelling in [GEOGRAPHIC_DATA] by training 15 youth and…" at bounding box center [879, 279] width 573 height 270
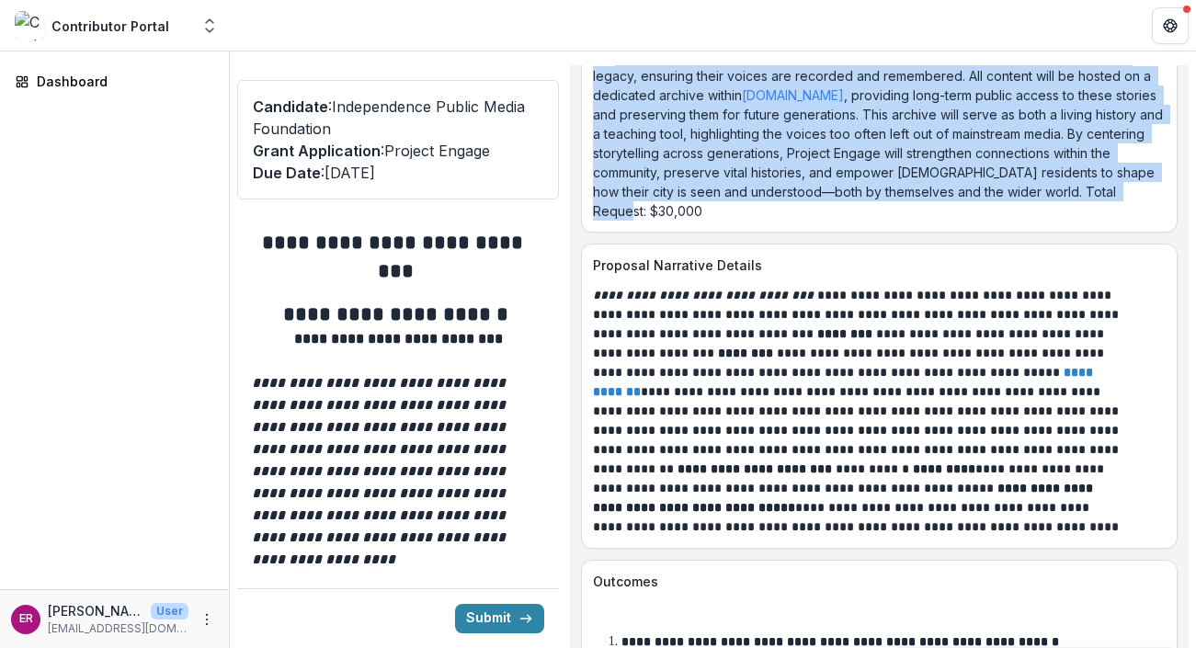
scroll to position [9157, 0]
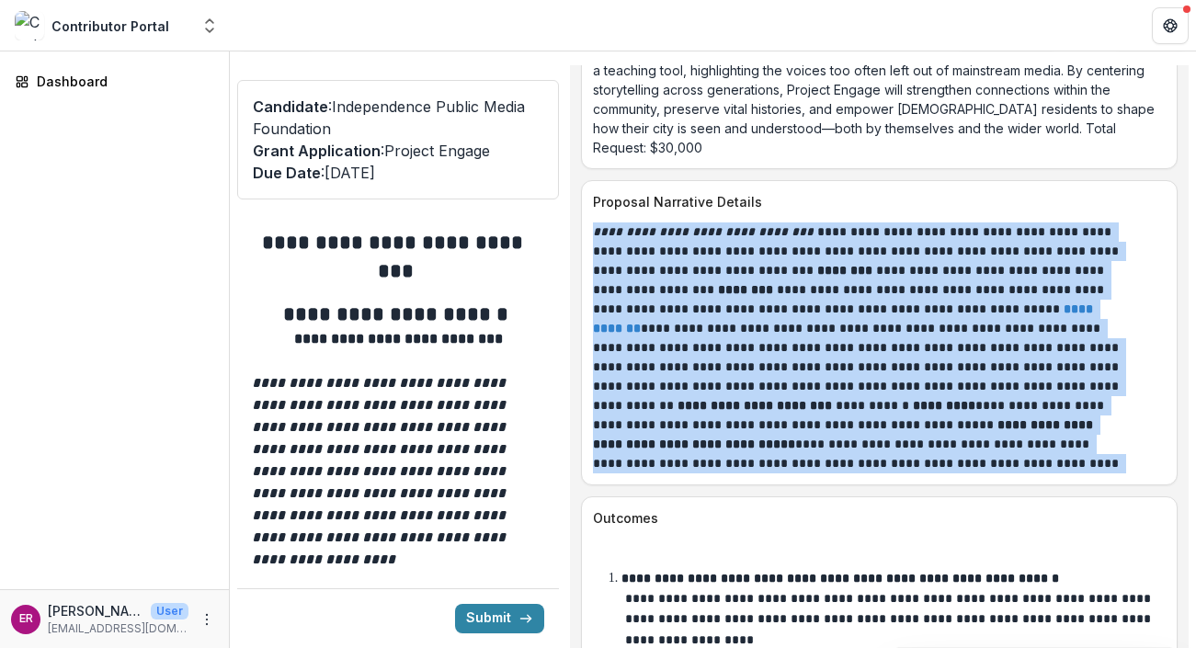
drag, startPoint x: 930, startPoint y: 483, endPoint x: 605, endPoint y: 247, distance: 400.9
click at [605, 247] on div "**********" at bounding box center [879, 347] width 595 height 251
copy p "**********"
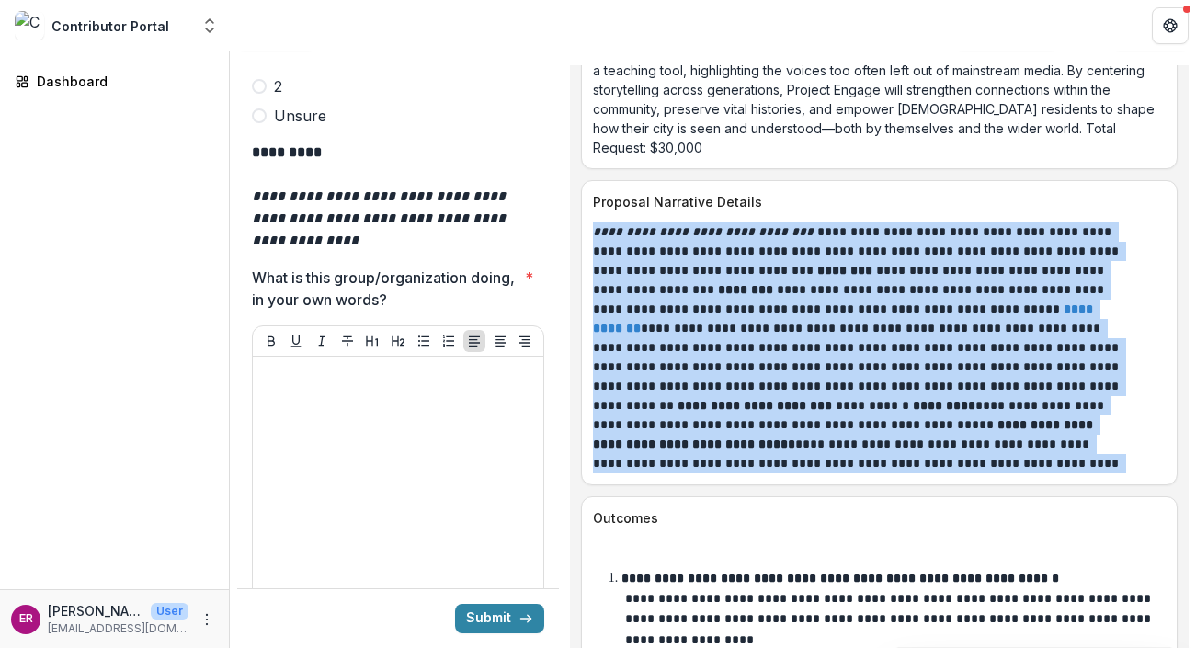
scroll to position [5606, 0]
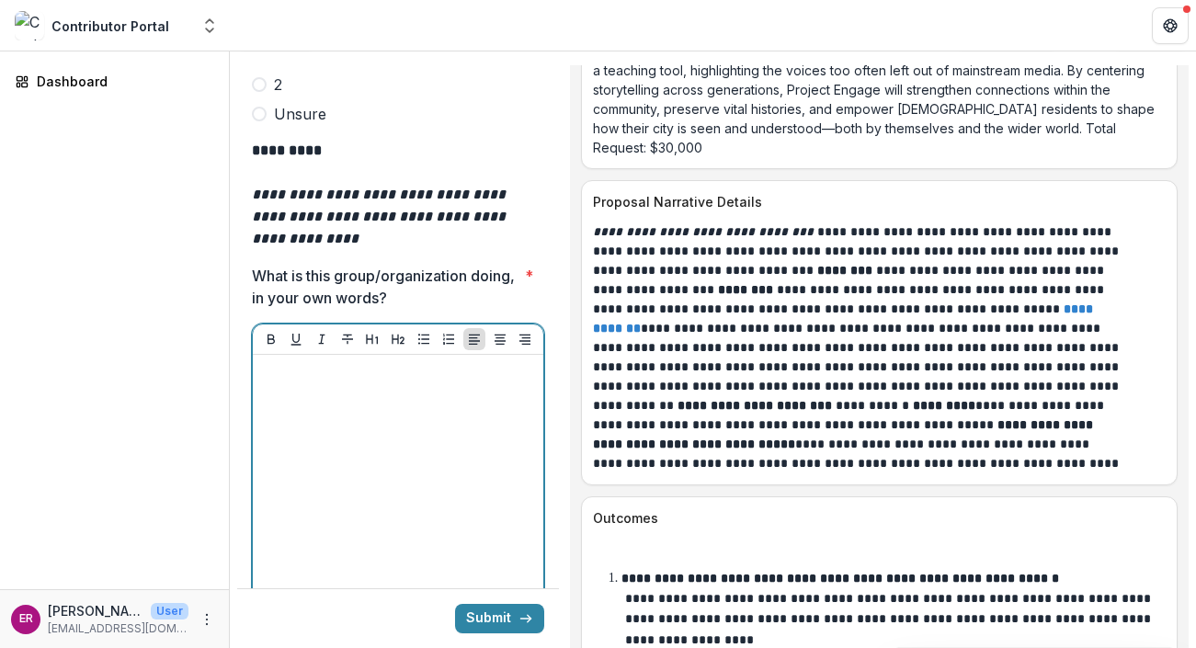
click at [293, 362] on div at bounding box center [398, 500] width 276 height 276
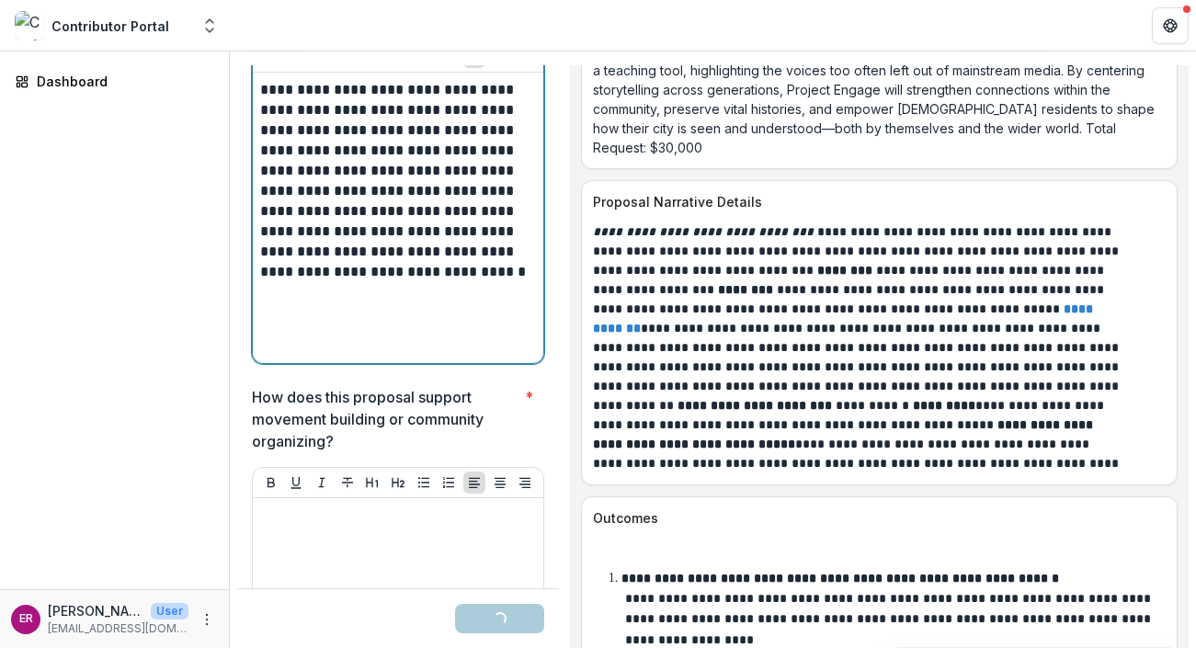
scroll to position [5889, 0]
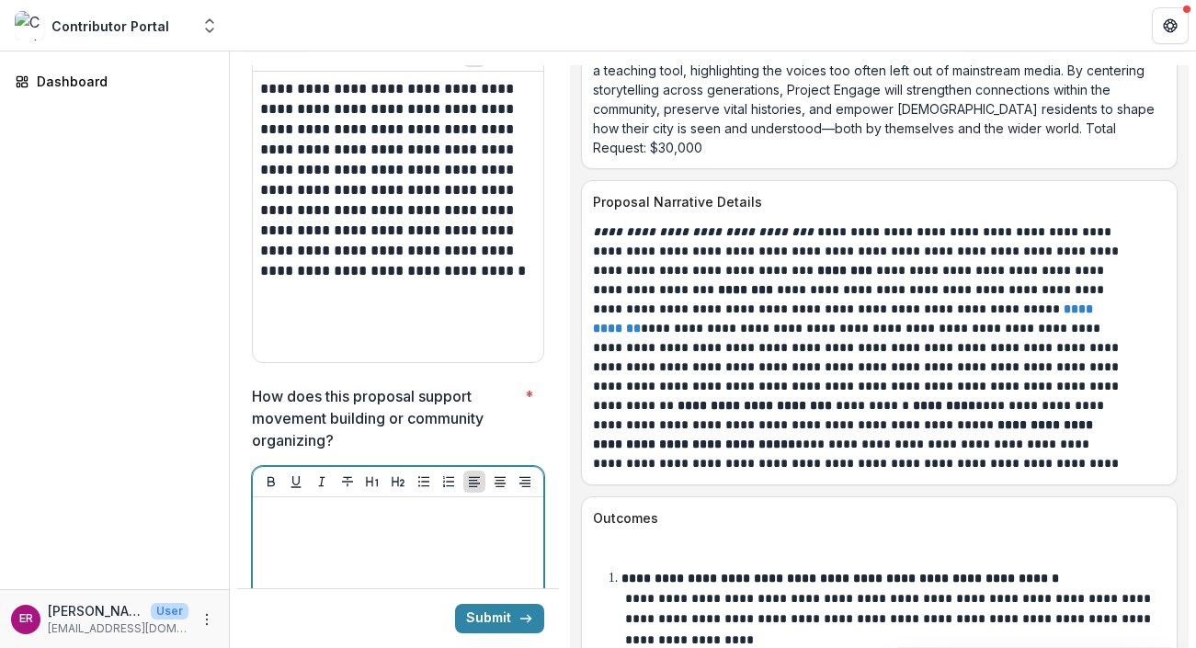
click at [290, 505] on p at bounding box center [398, 515] width 276 height 20
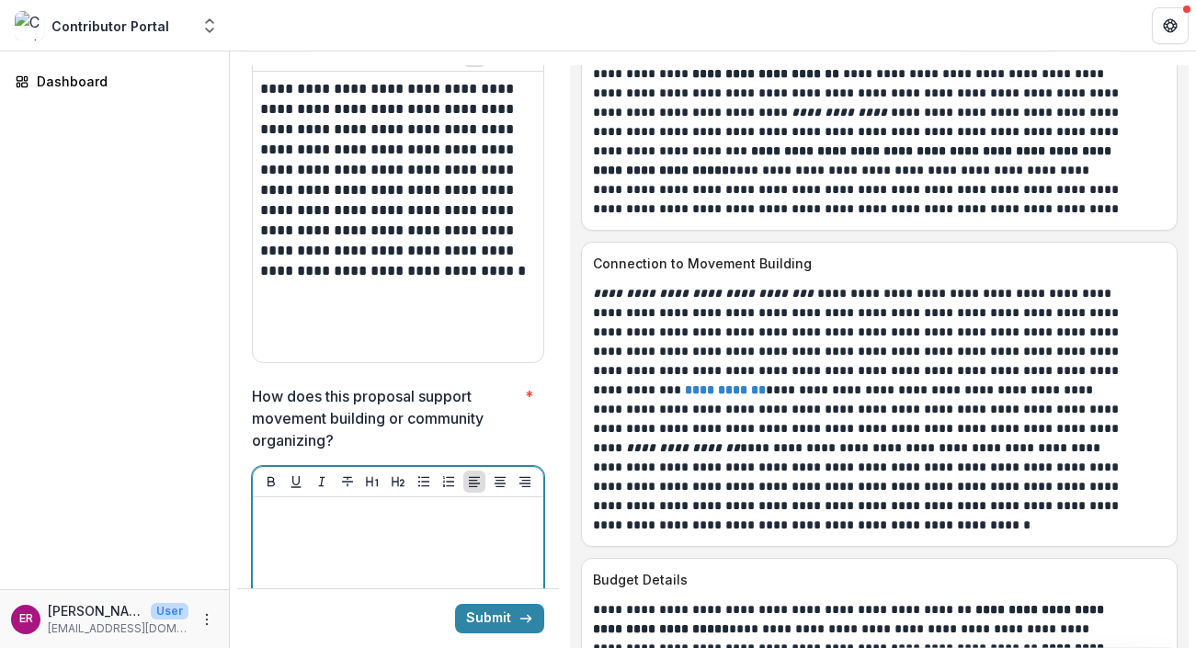
scroll to position [10616, 0]
click at [336, 505] on p at bounding box center [398, 515] width 276 height 20
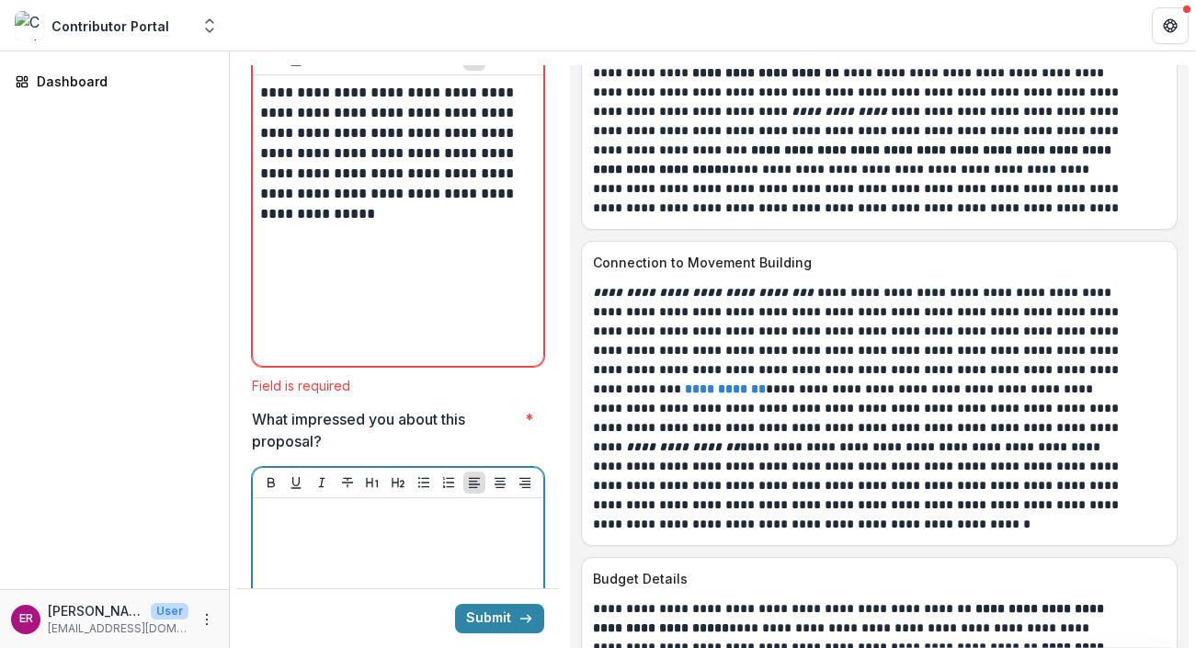
scroll to position [6292, 0]
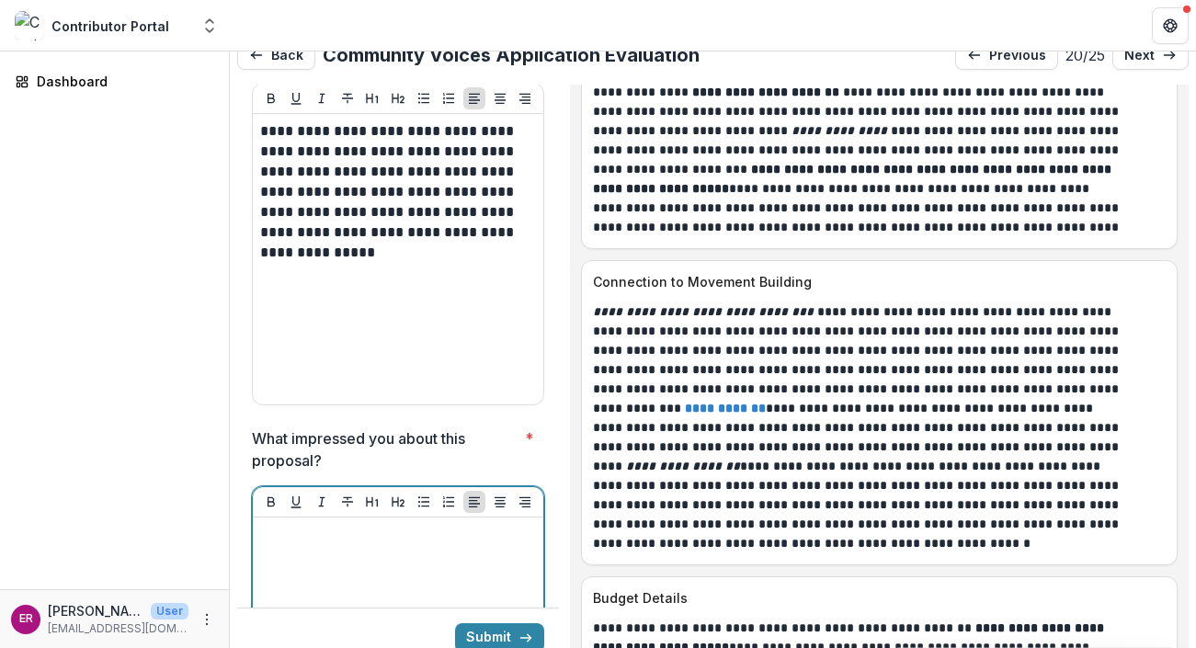
click at [285, 525] on p at bounding box center [398, 535] width 276 height 20
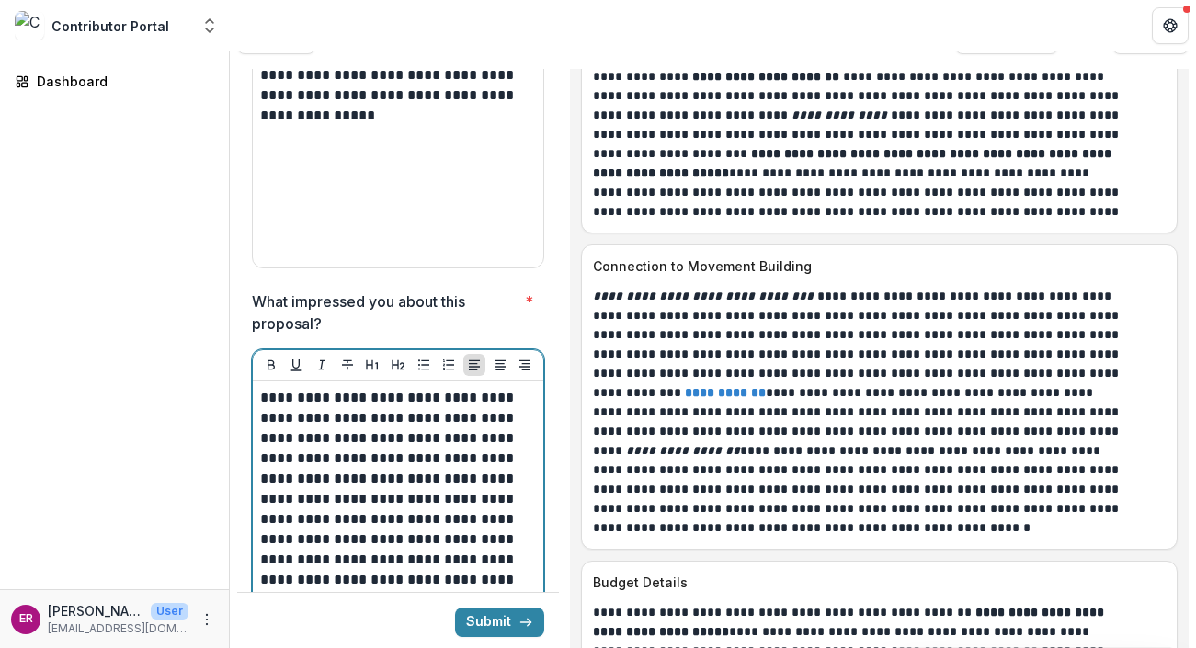
scroll to position [6416, 0]
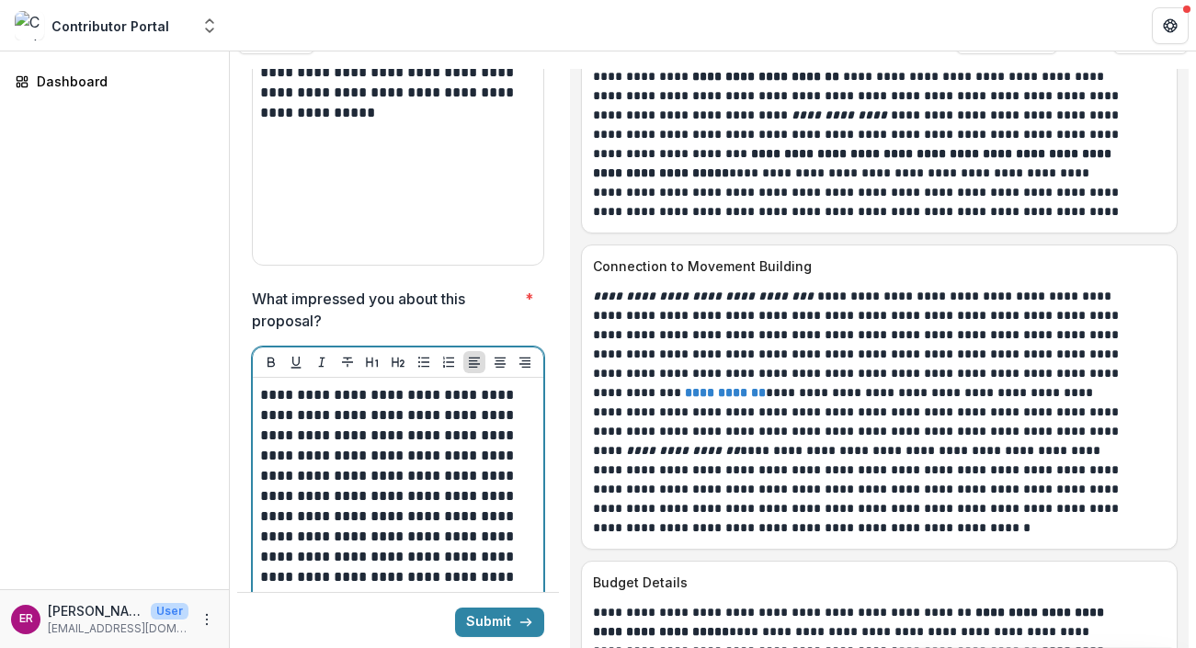
click at [472, 469] on p "**********" at bounding box center [395, 496] width 270 height 222
click at [479, 471] on p "**********" at bounding box center [395, 496] width 270 height 222
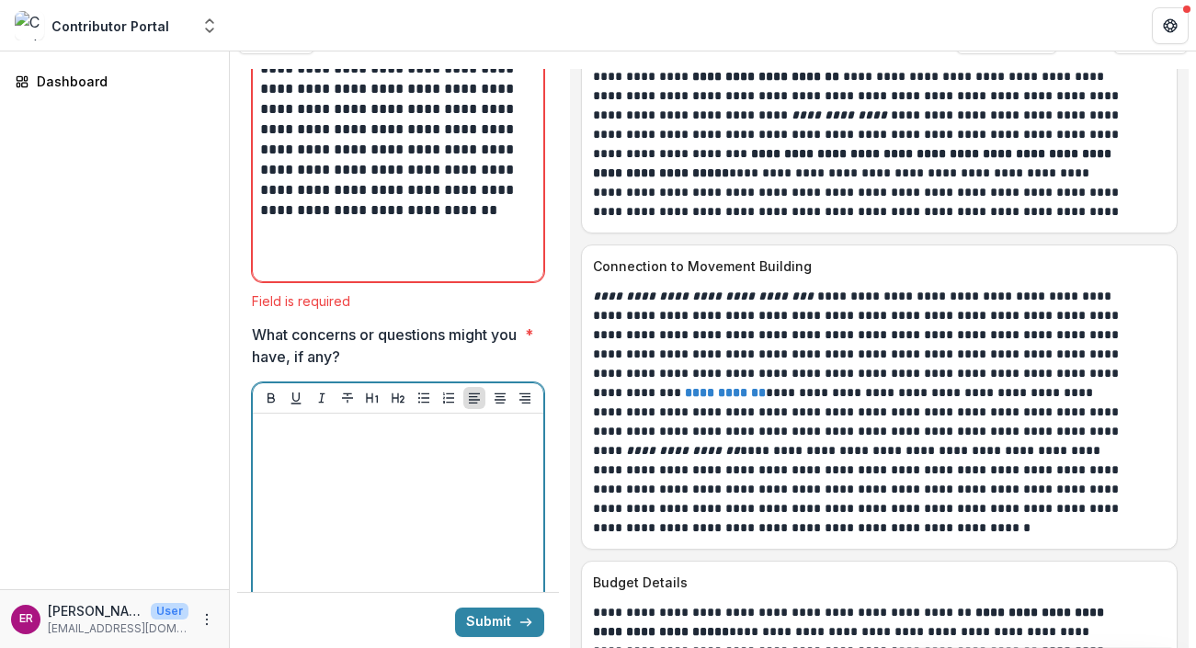
scroll to position [6783, 0]
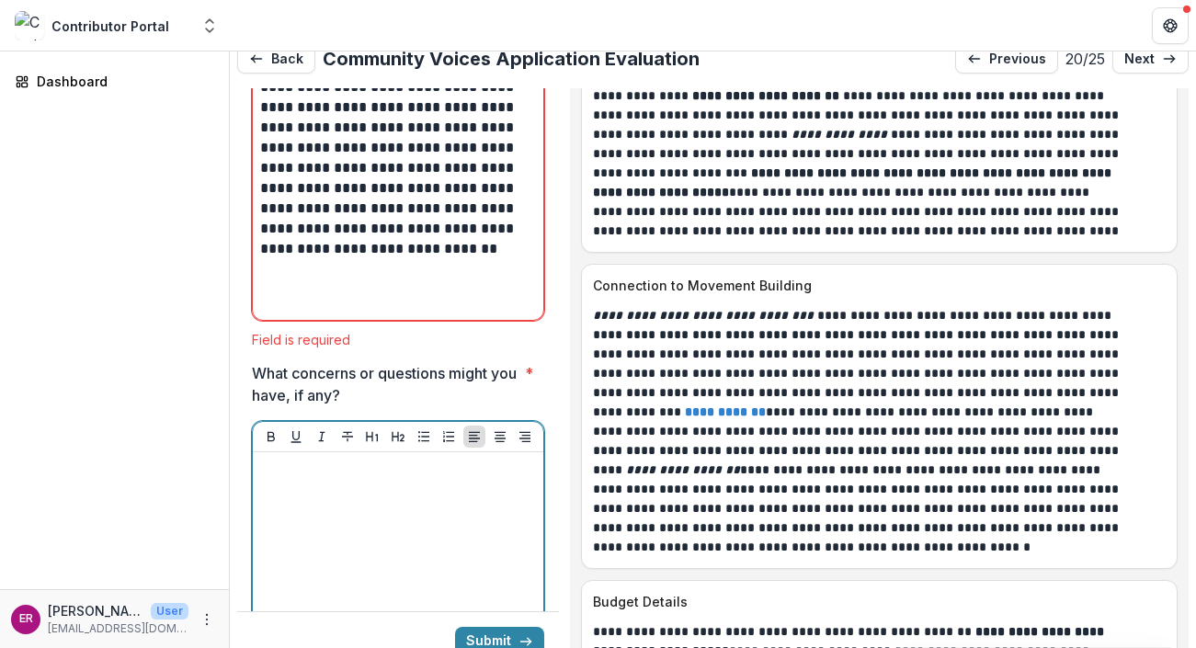
click at [336, 422] on div at bounding box center [398, 582] width 291 height 321
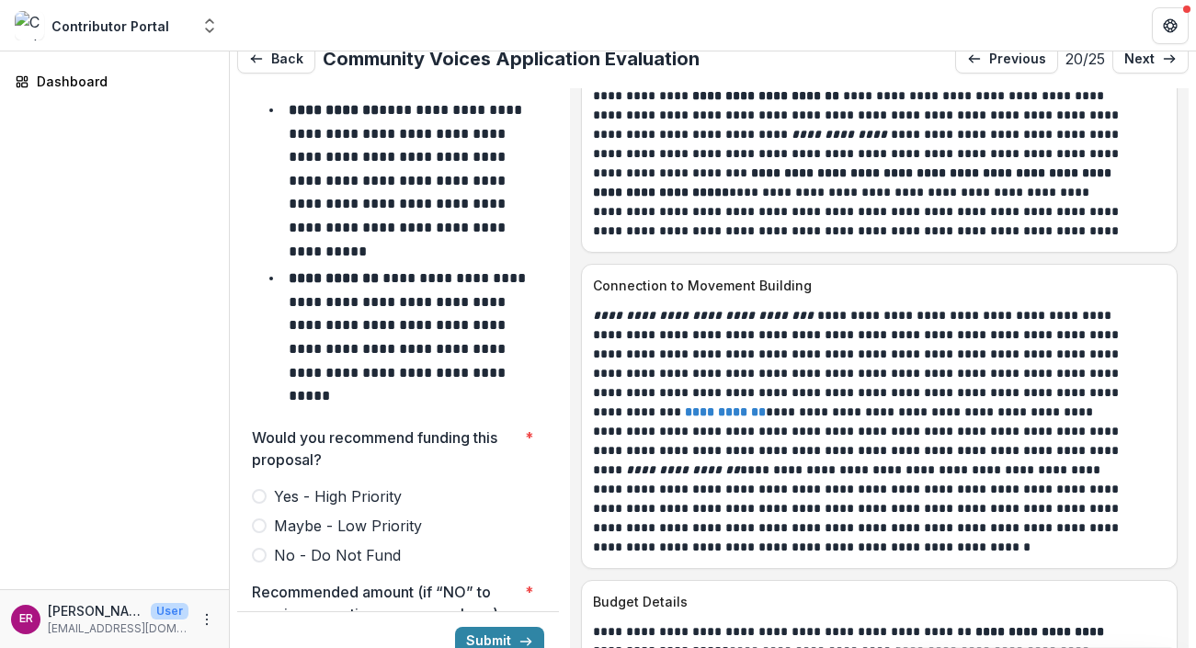
scroll to position [7802, 0]
click at [260, 488] on span at bounding box center [259, 495] width 15 height 15
type input "*******"
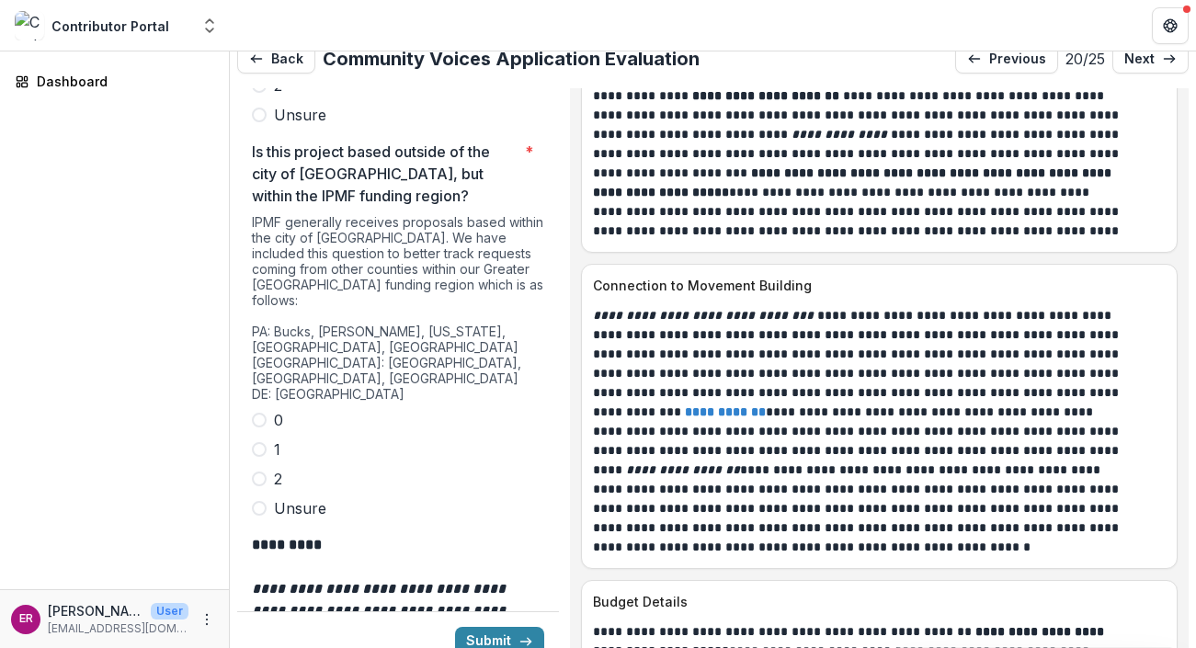
scroll to position [5231, 0]
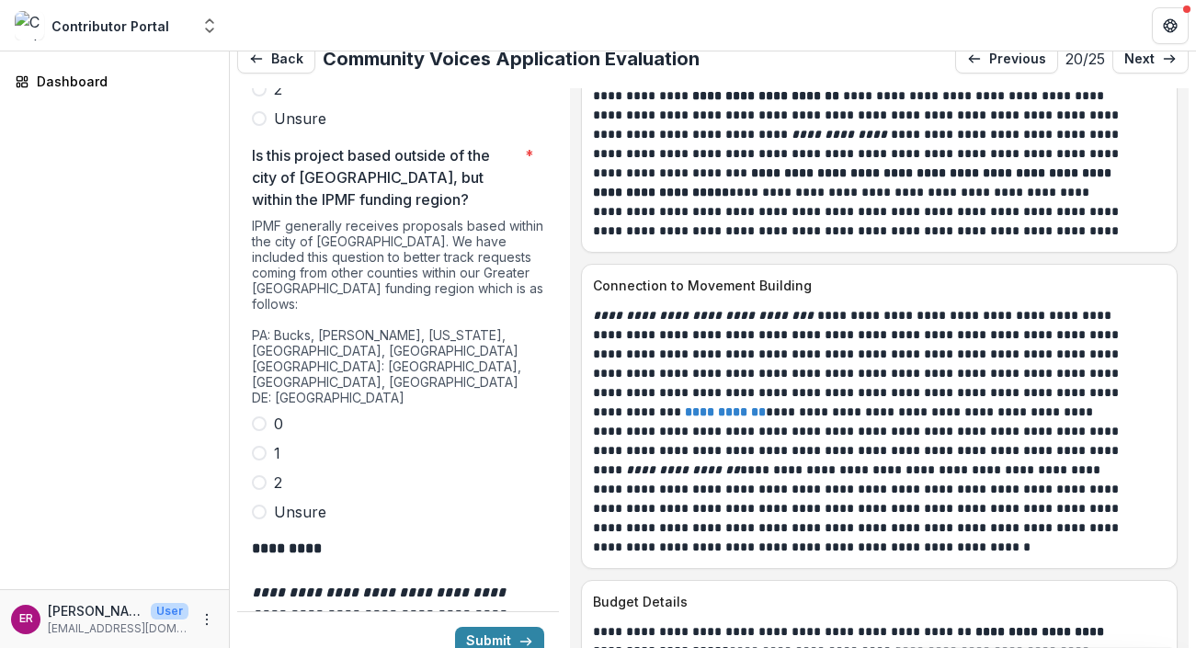
click at [265, 475] on span at bounding box center [259, 482] width 15 height 15
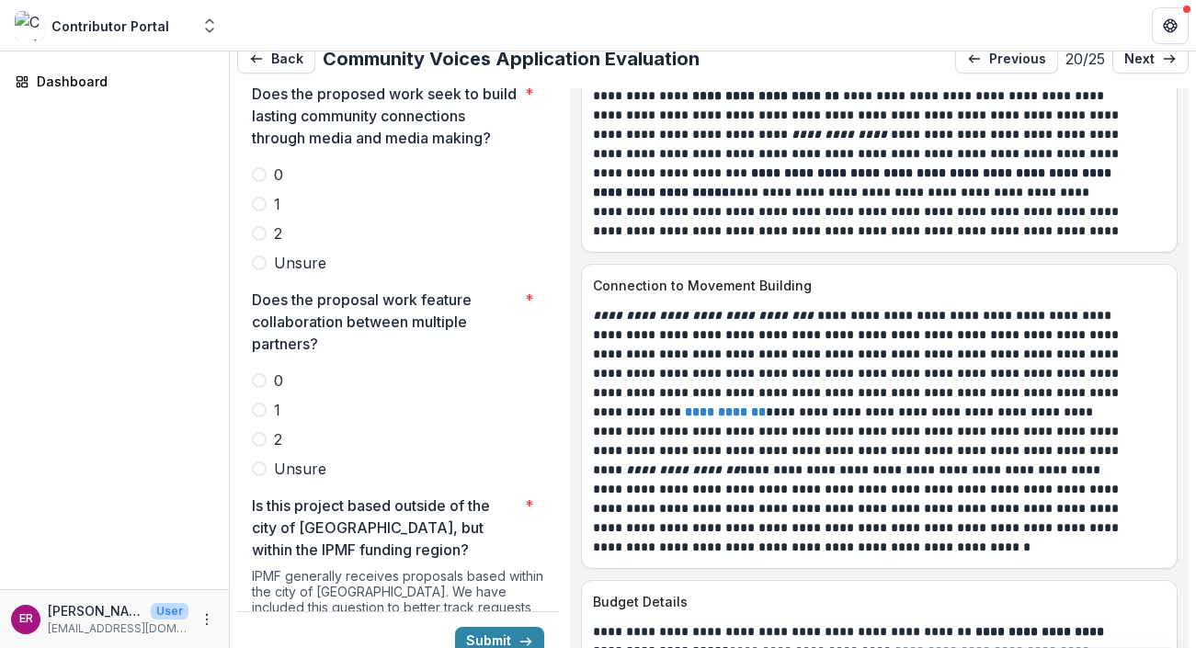
scroll to position [4873, 0]
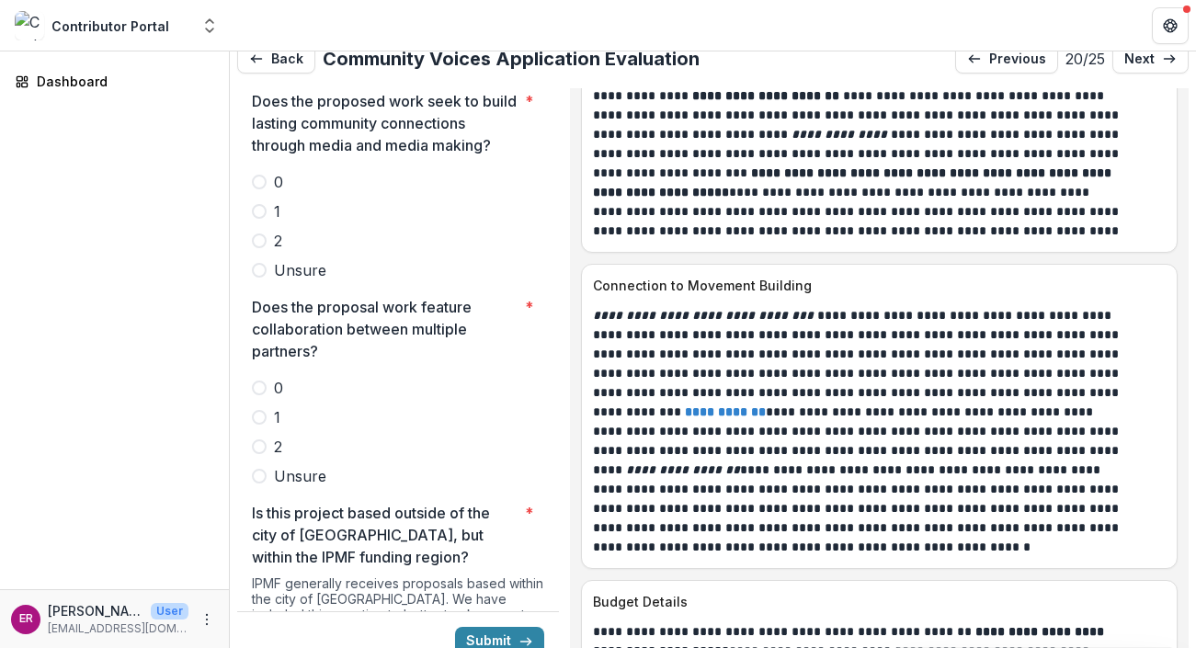
click at [260, 439] on span at bounding box center [259, 446] width 15 height 15
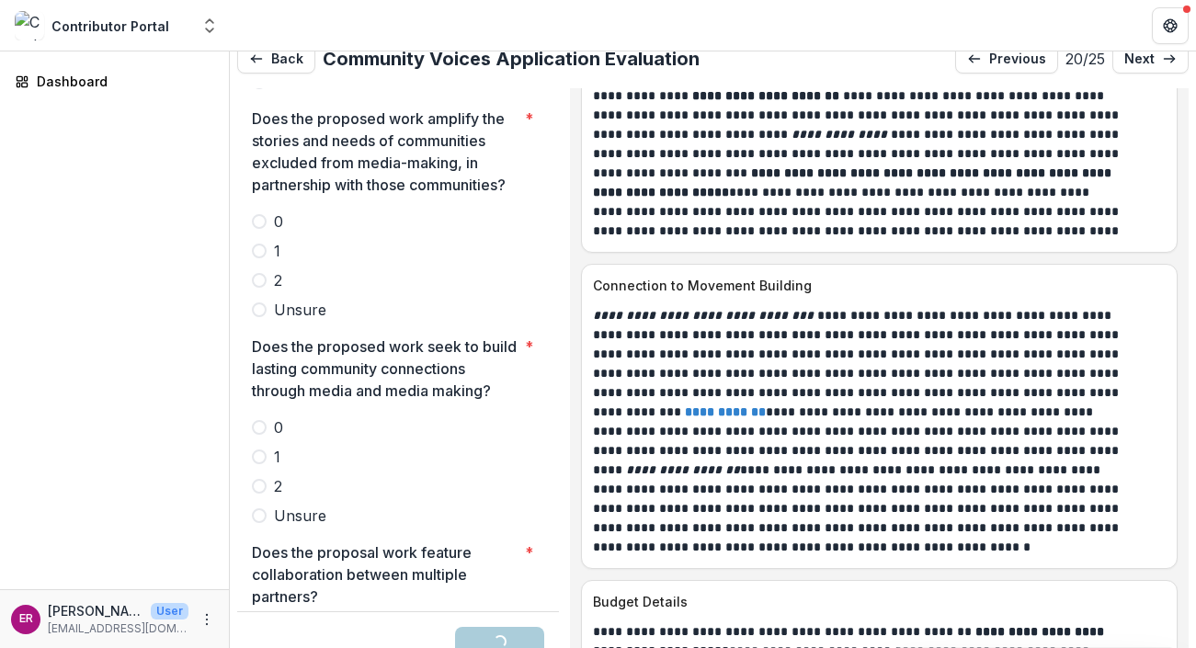
scroll to position [4626, 0]
click at [264, 480] on span at bounding box center [259, 487] width 15 height 15
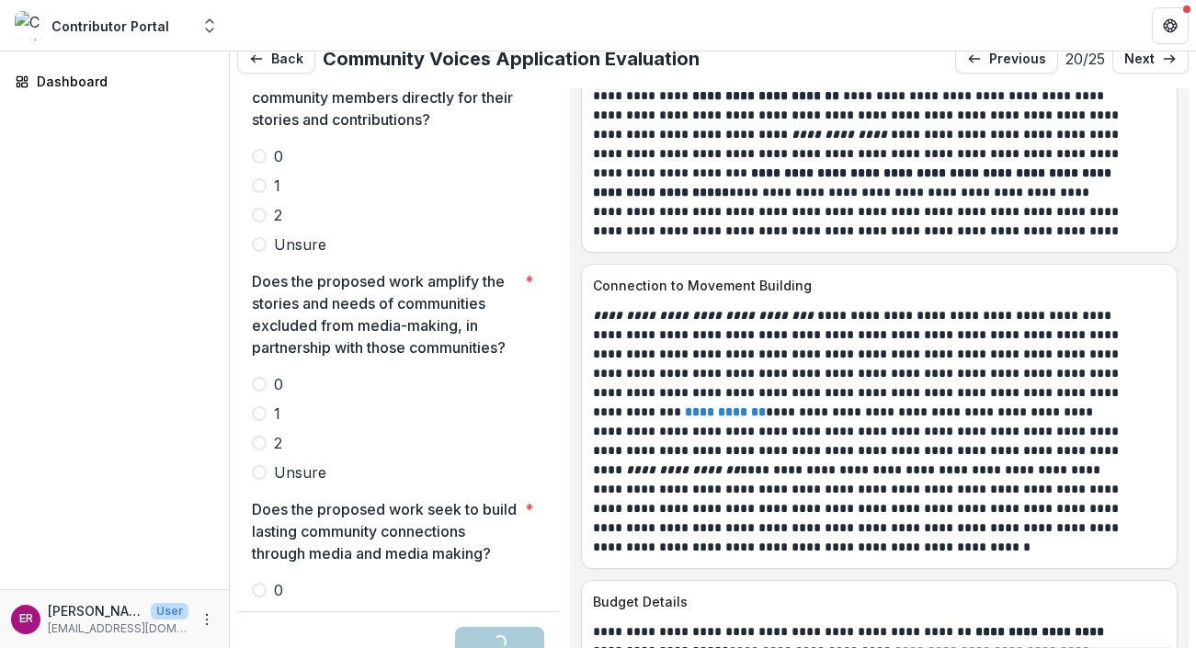
scroll to position [4452, 0]
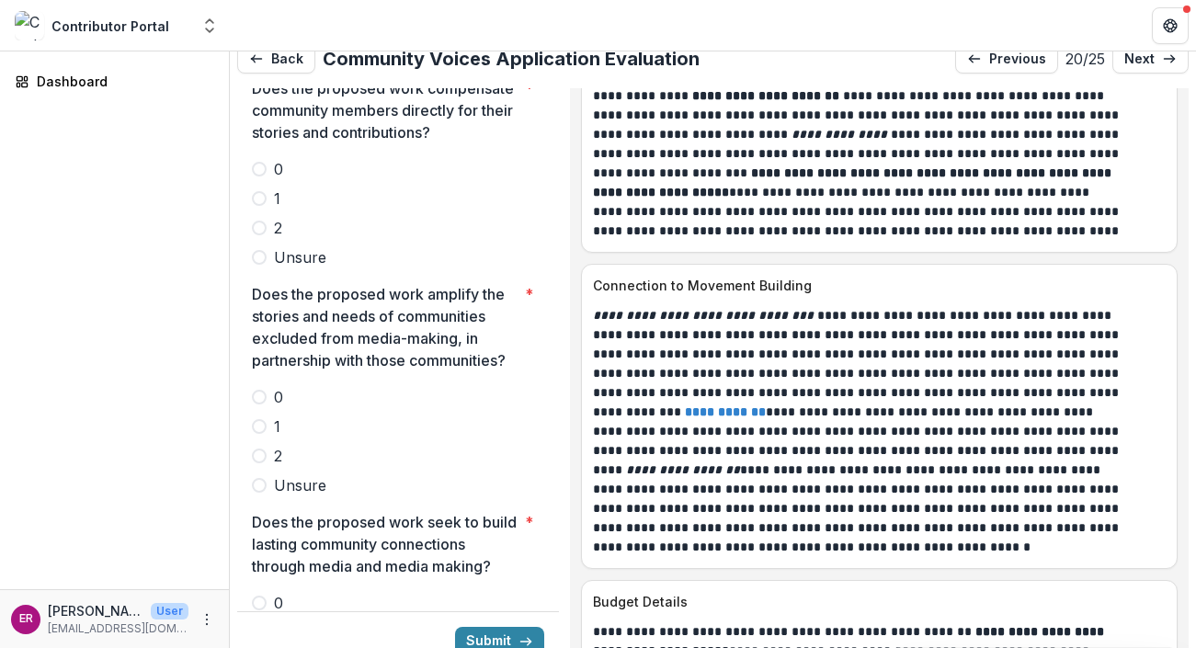
click at [261, 449] on span at bounding box center [259, 456] width 15 height 15
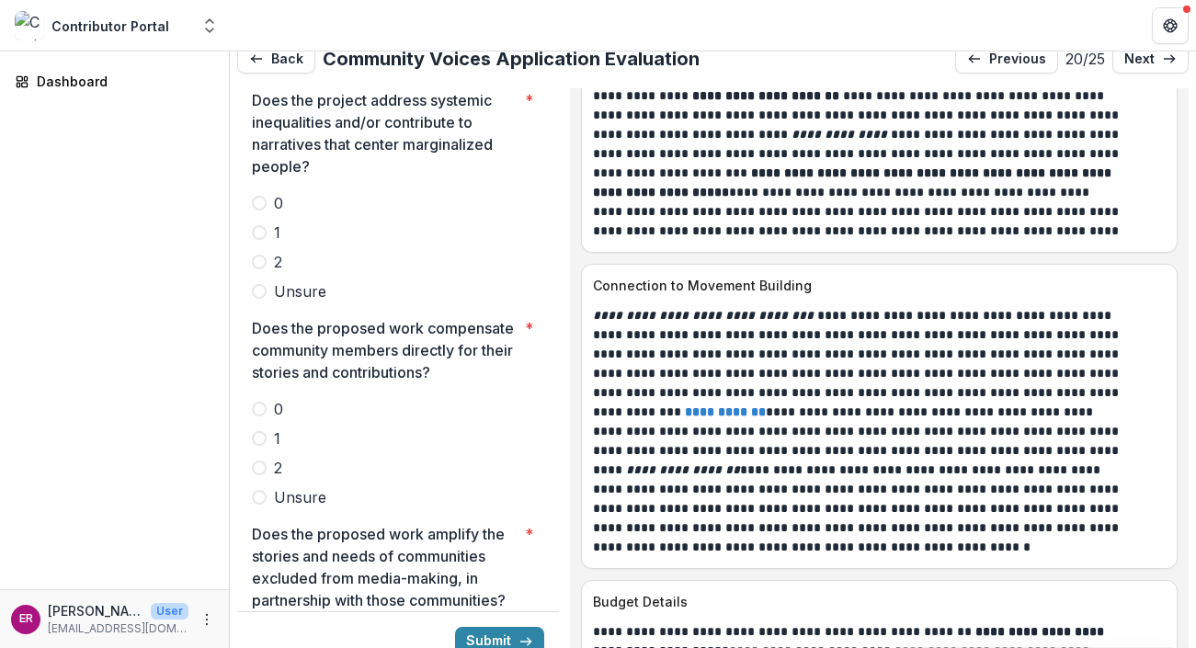
scroll to position [4211, 0]
click at [260, 462] on span at bounding box center [259, 469] width 15 height 15
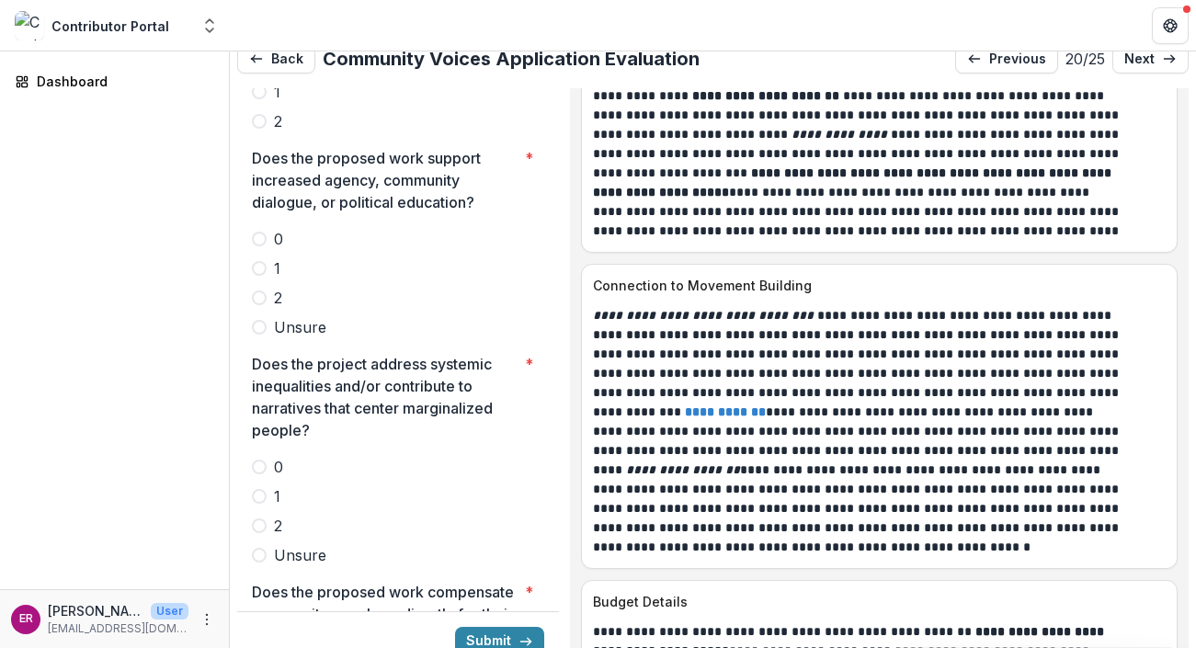
scroll to position [3948, 0]
click at [261, 519] on span at bounding box center [259, 526] width 15 height 15
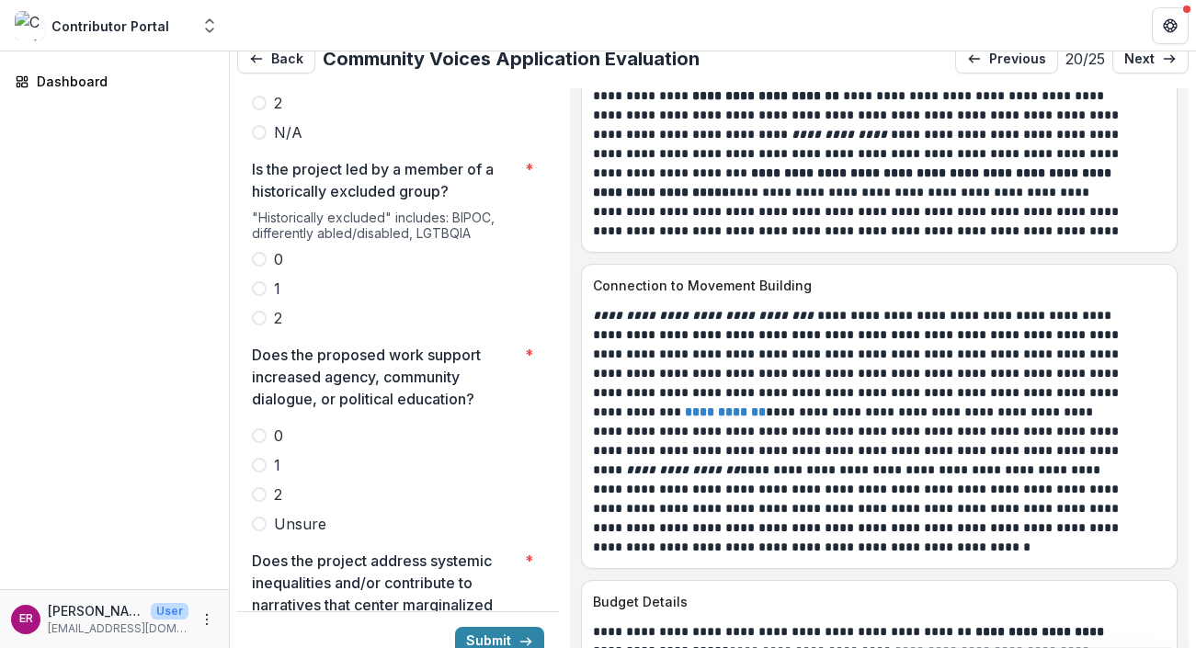
scroll to position [3742, 0]
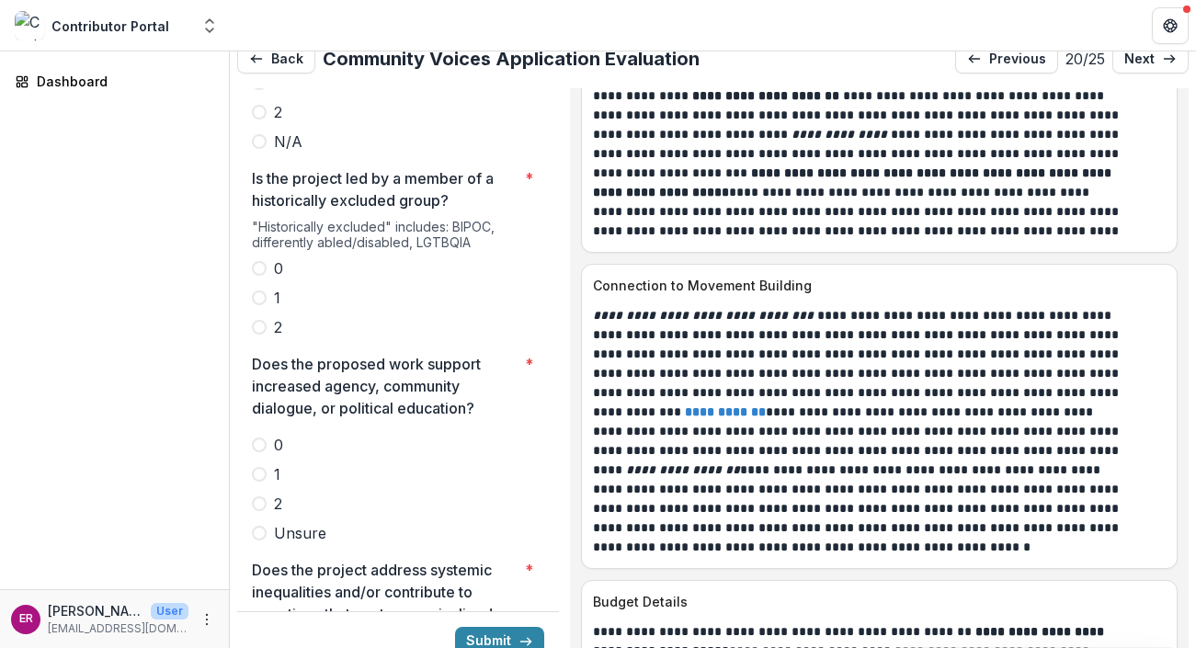
click at [257, 496] on span at bounding box center [259, 503] width 15 height 15
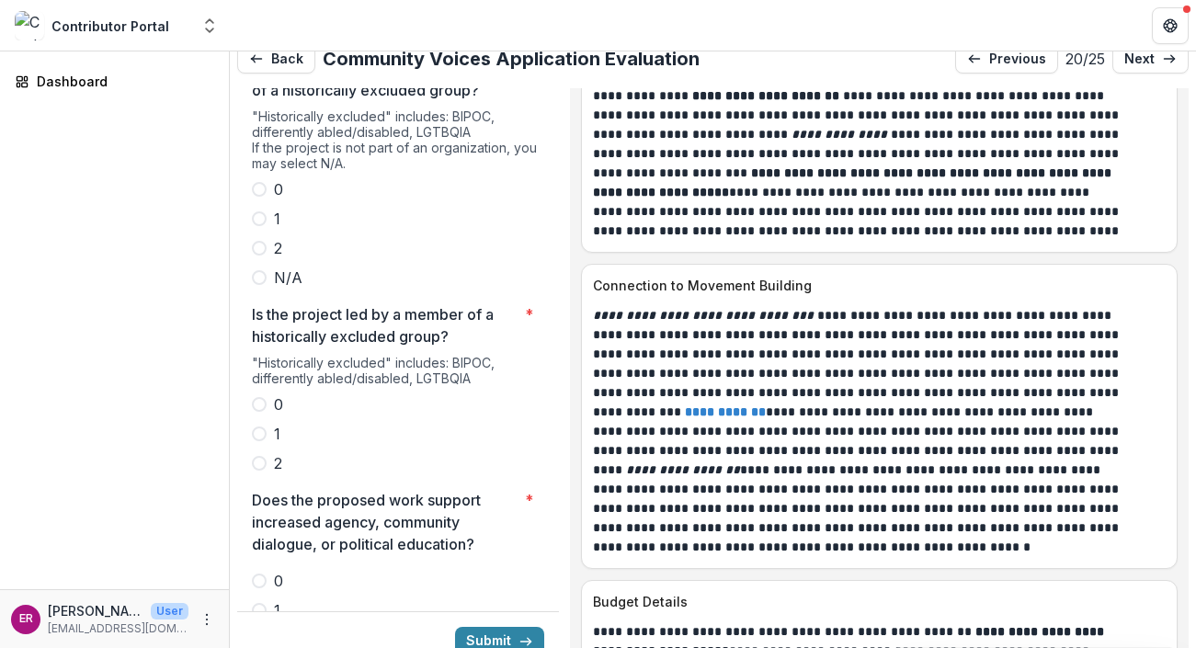
scroll to position [3574, 0]
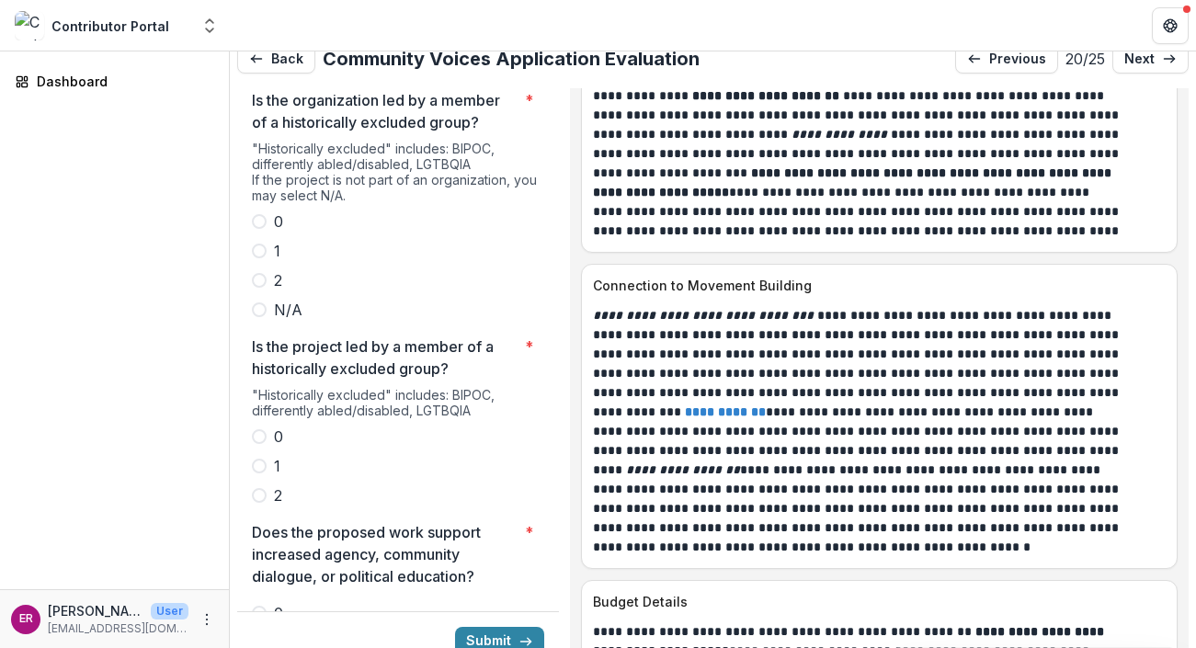
click at [260, 488] on span at bounding box center [259, 495] width 15 height 15
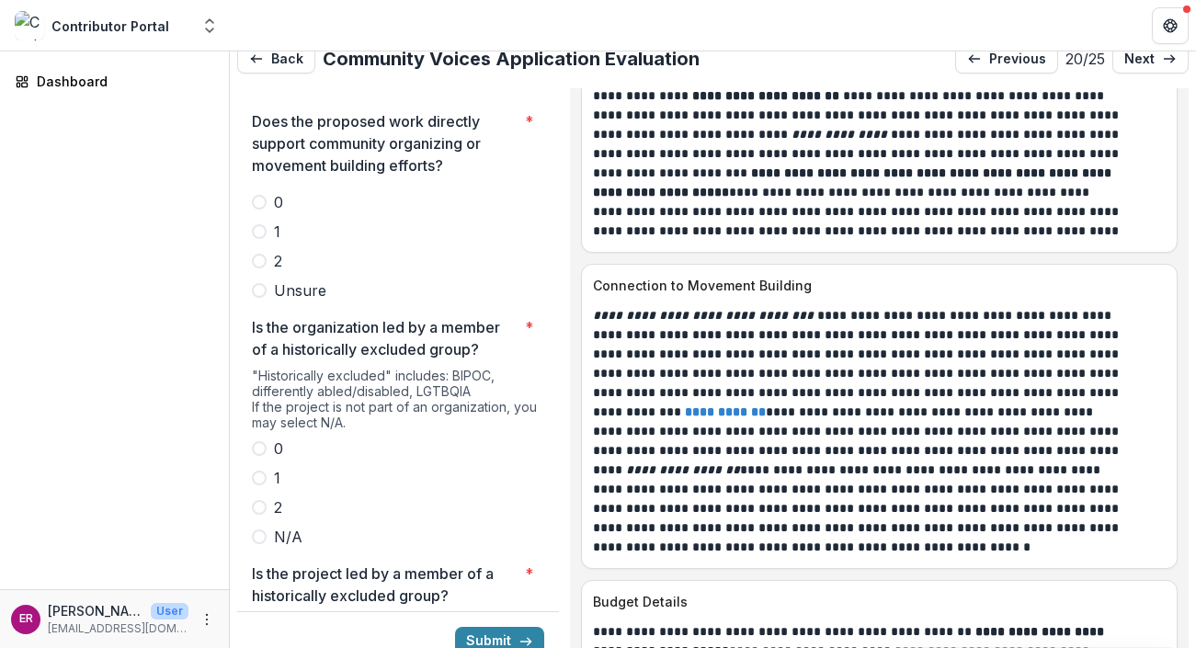
scroll to position [3342, 0]
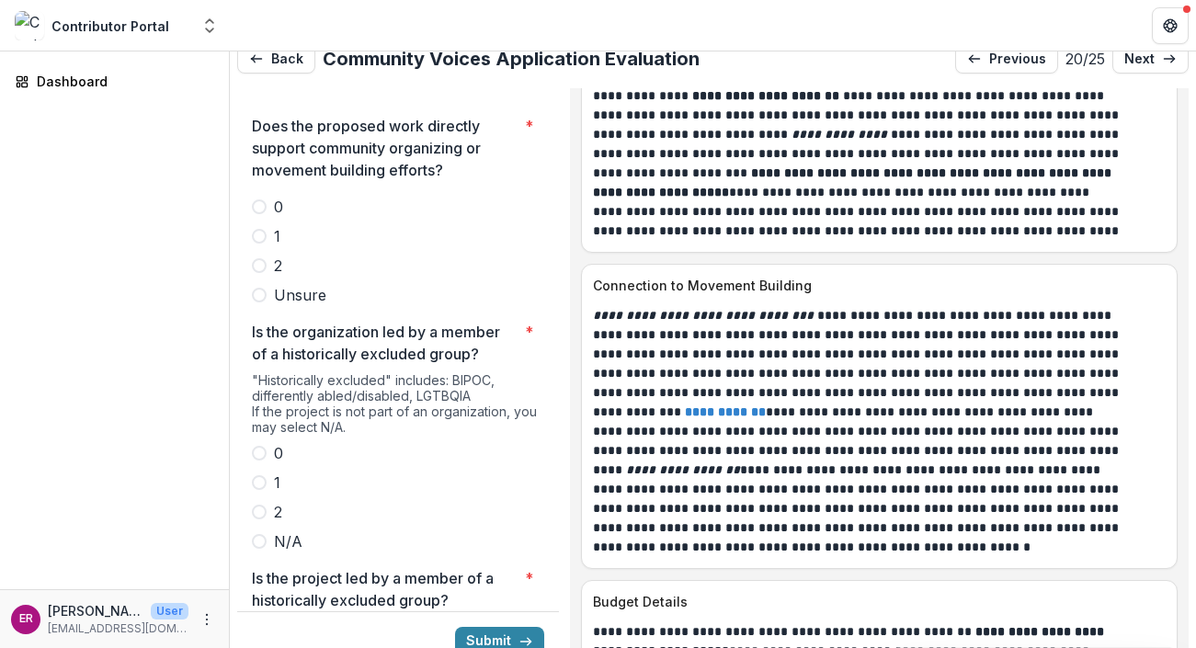
click at [260, 505] on span at bounding box center [259, 512] width 15 height 15
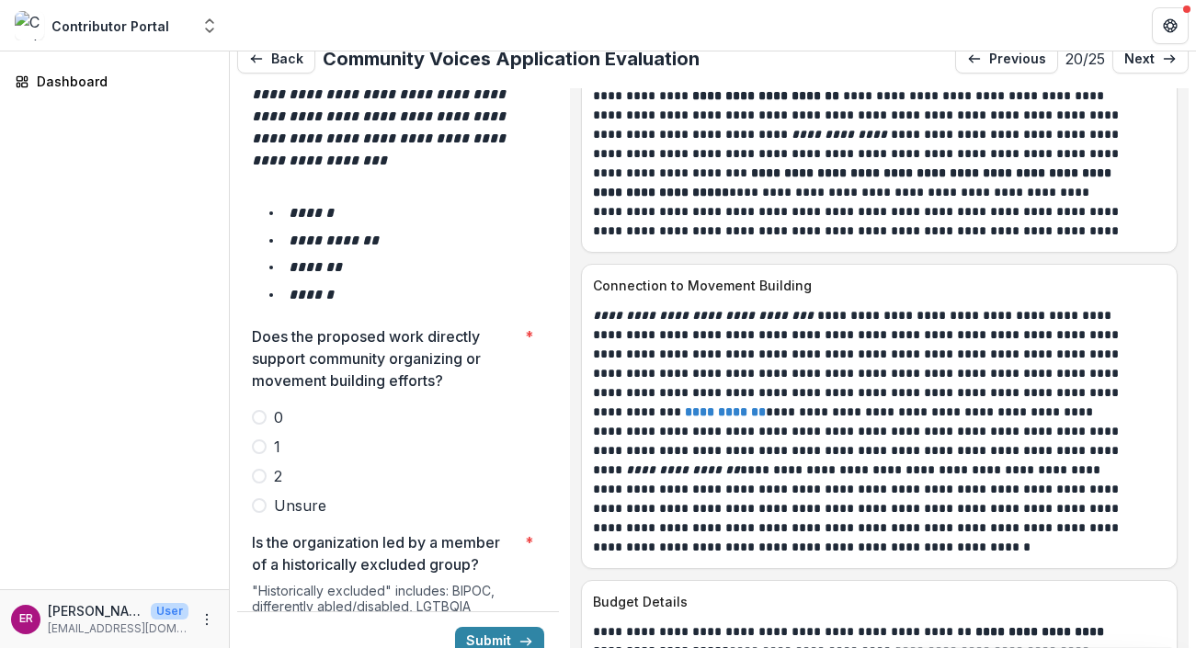
scroll to position [3131, 0]
click at [263, 470] on span at bounding box center [259, 477] width 15 height 15
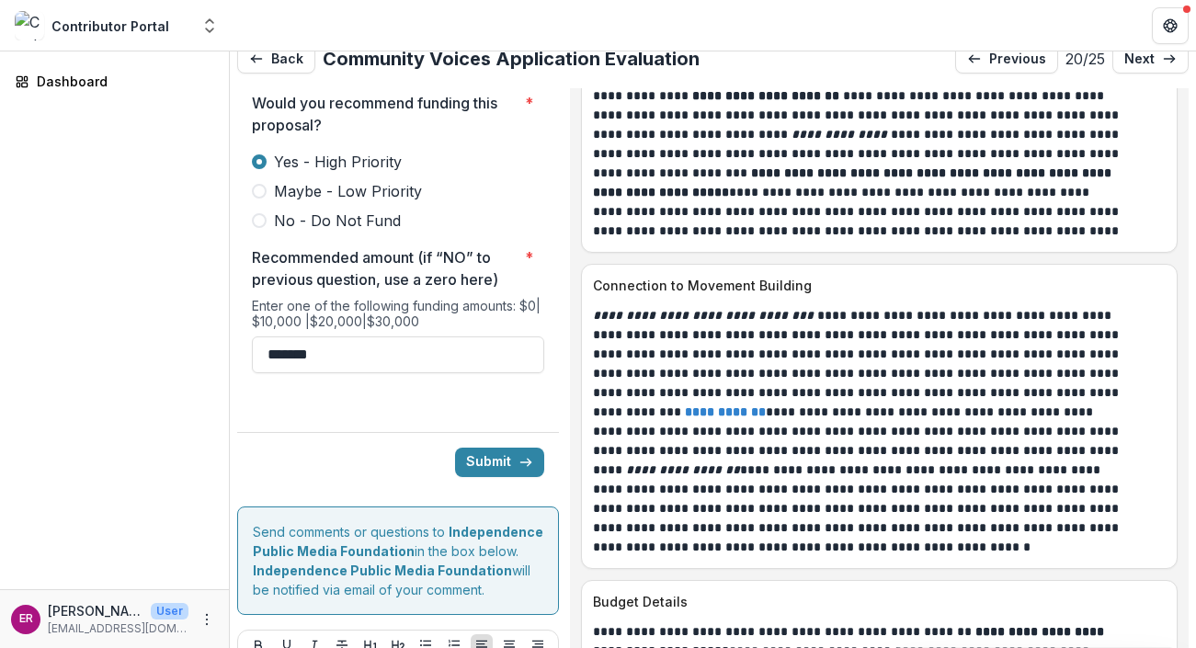
scroll to position [8186, 0]
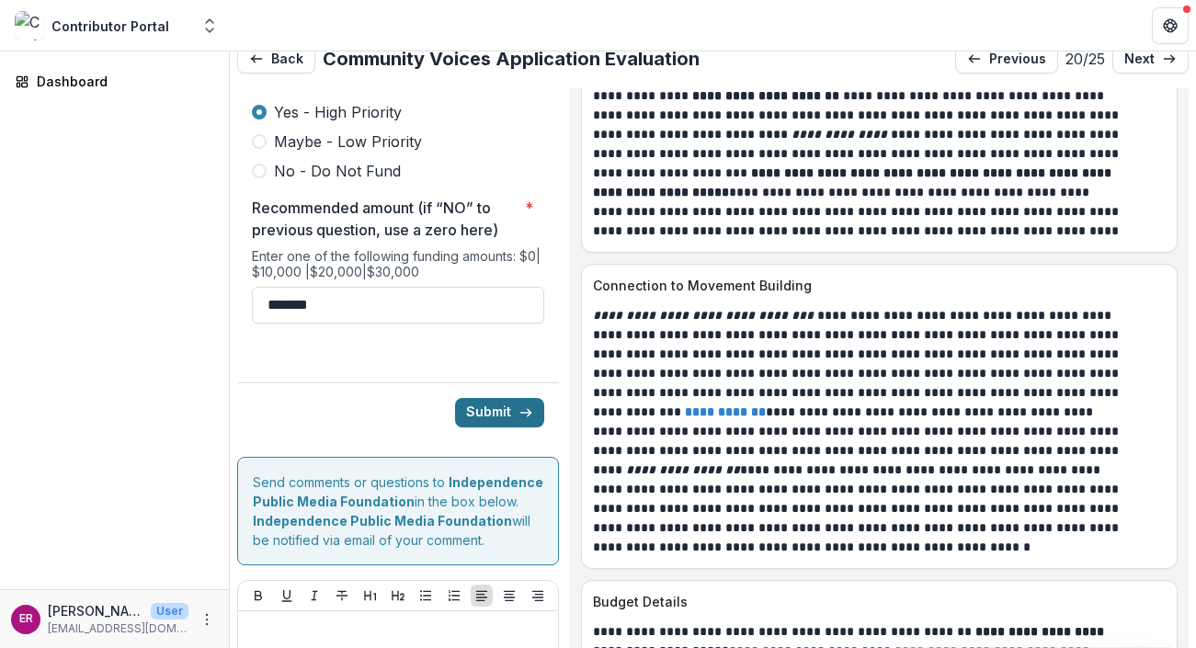
click at [481, 398] on button "Submit" at bounding box center [499, 412] width 89 height 29
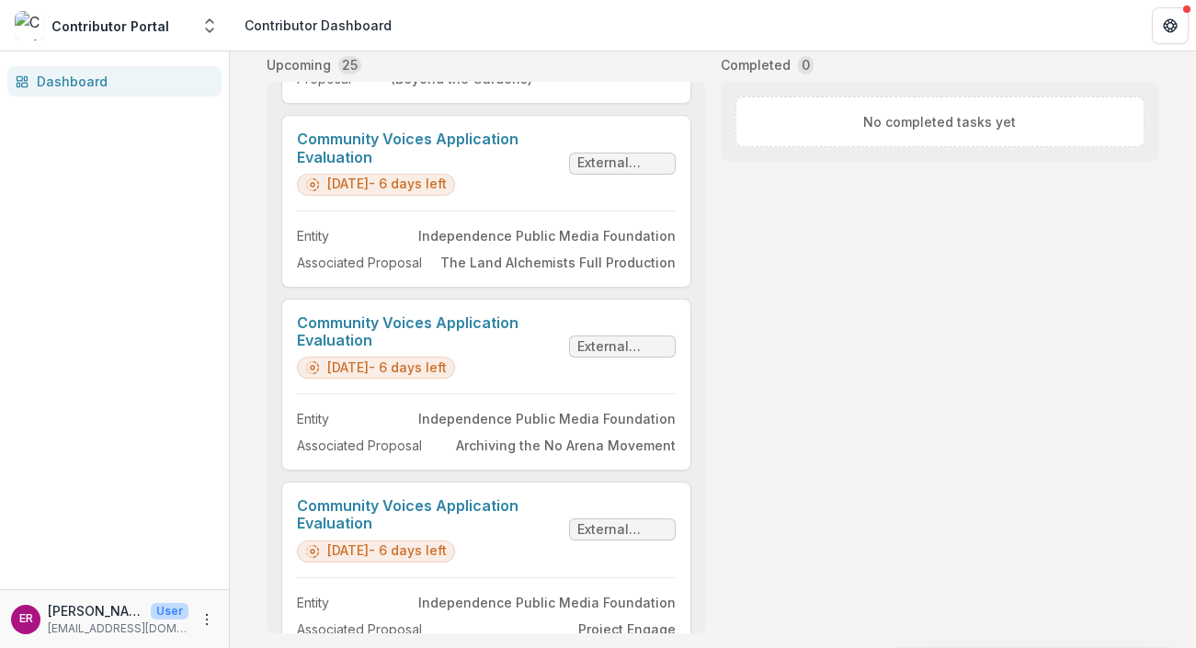
scroll to position [3318, 0]
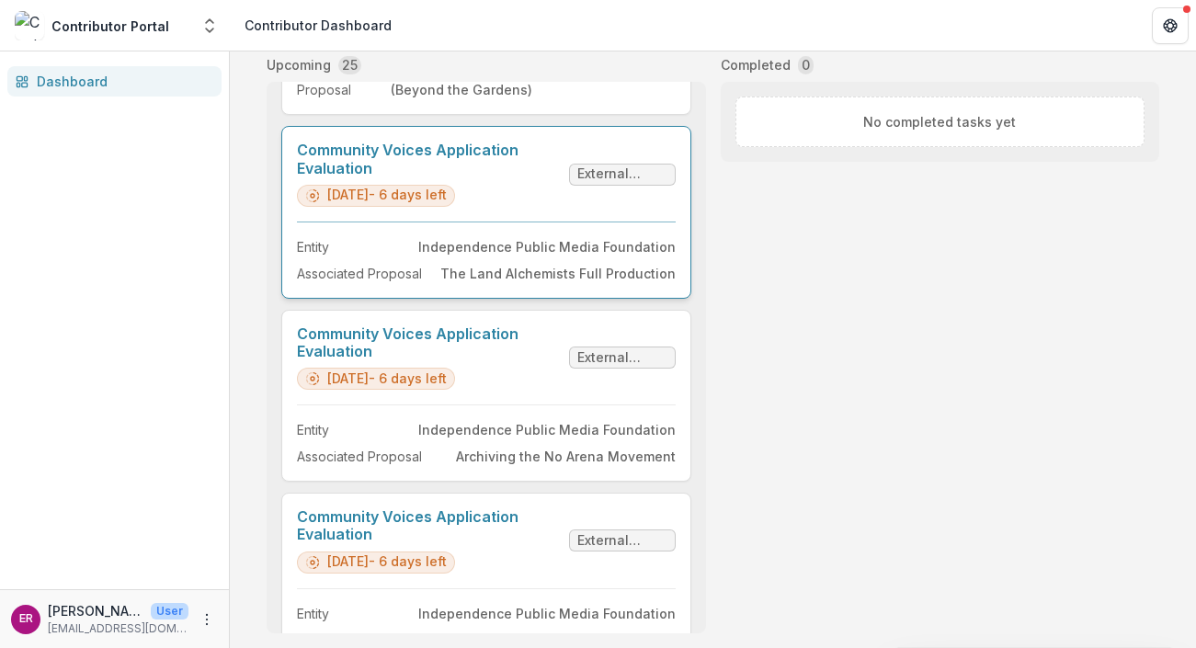
click at [441, 150] on link "Community Voices Application Evaluation" at bounding box center [429, 159] width 265 height 35
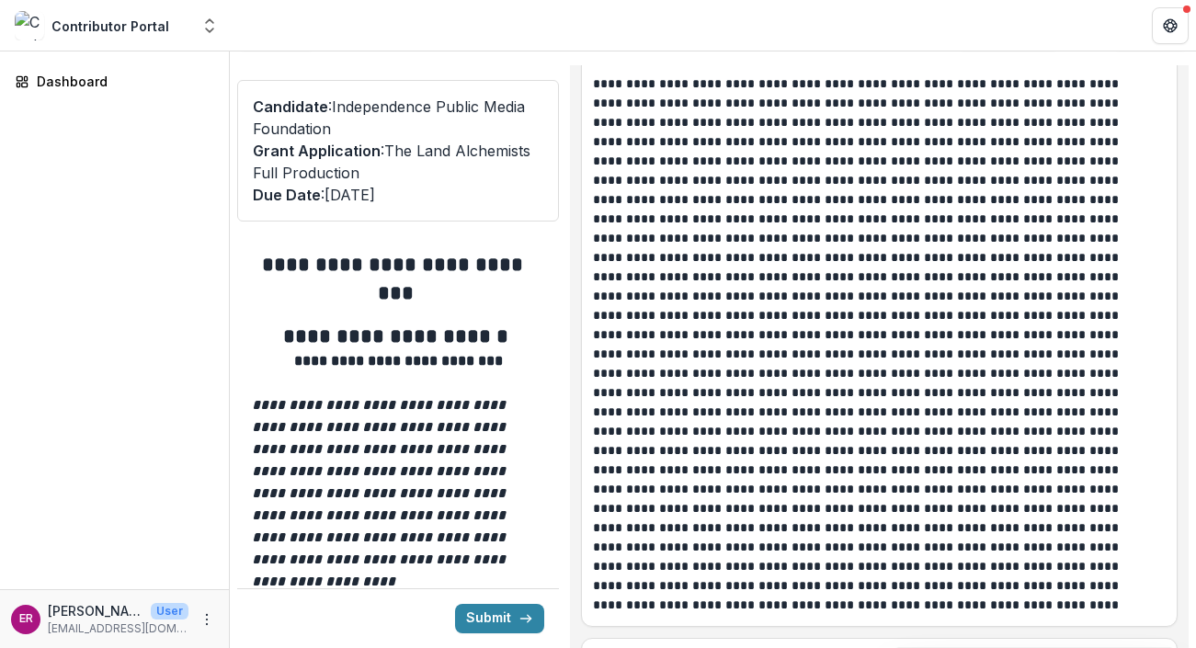
scroll to position [9055, 0]
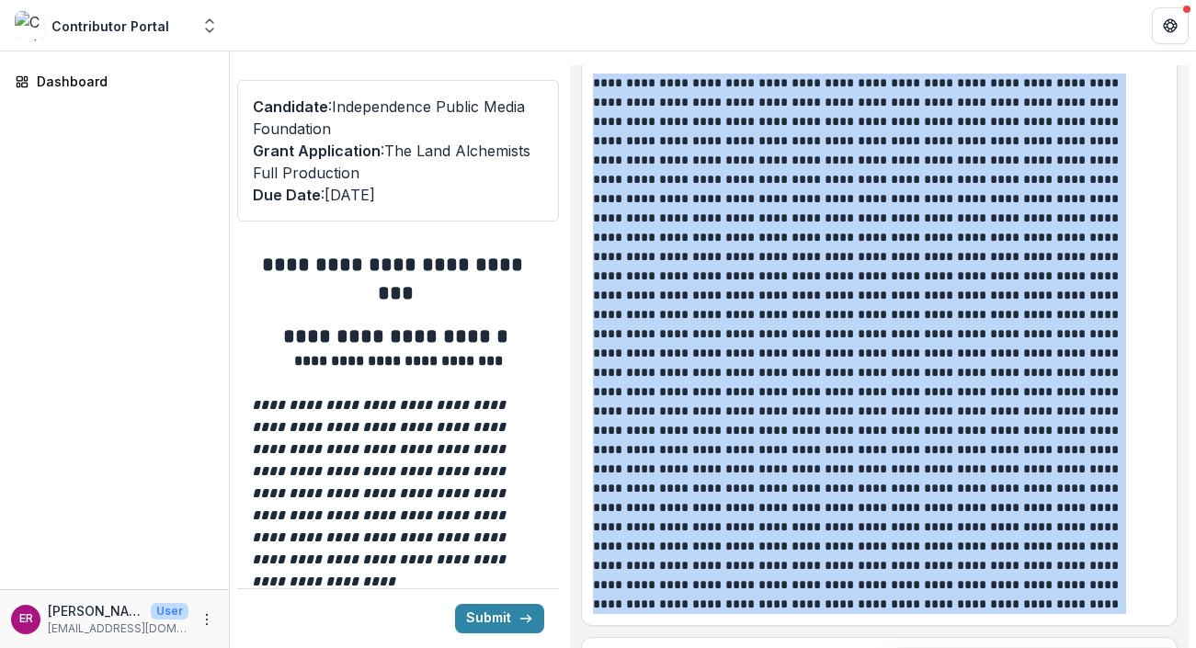
drag, startPoint x: 609, startPoint y: 107, endPoint x: 1122, endPoint y: 624, distance: 728.8
click at [1122, 614] on p at bounding box center [859, 344] width 532 height 541
copy p "**********"
